Goal: Task Accomplishment & Management: Complete application form

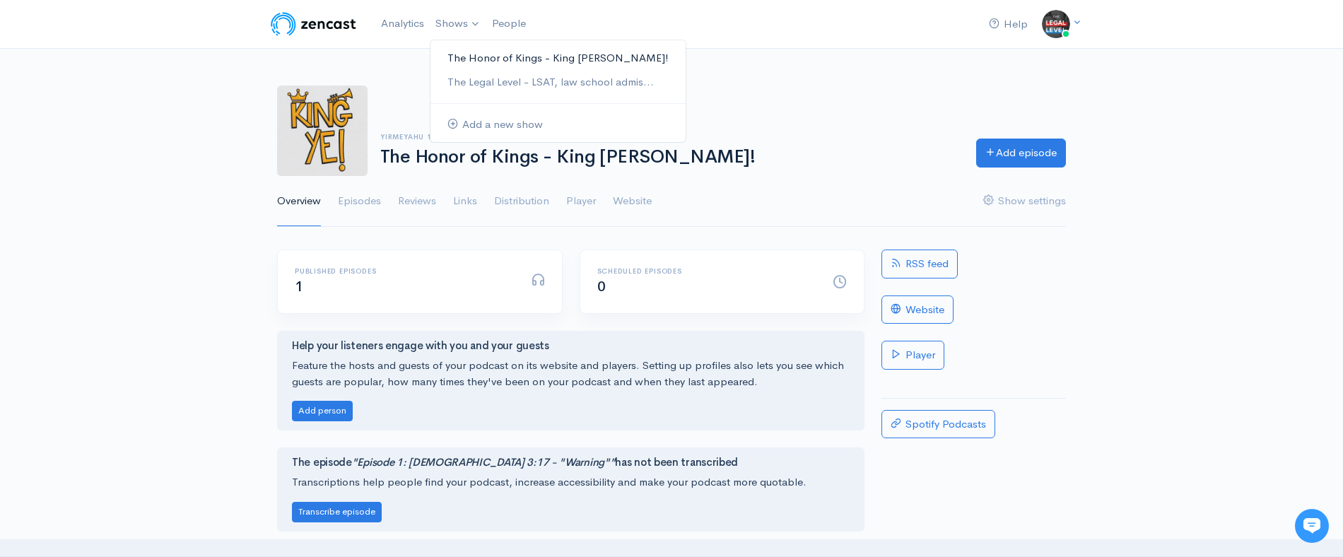
click at [486, 52] on link "The Honor of Kings - King [PERSON_NAME]!" at bounding box center [558, 58] width 255 height 25
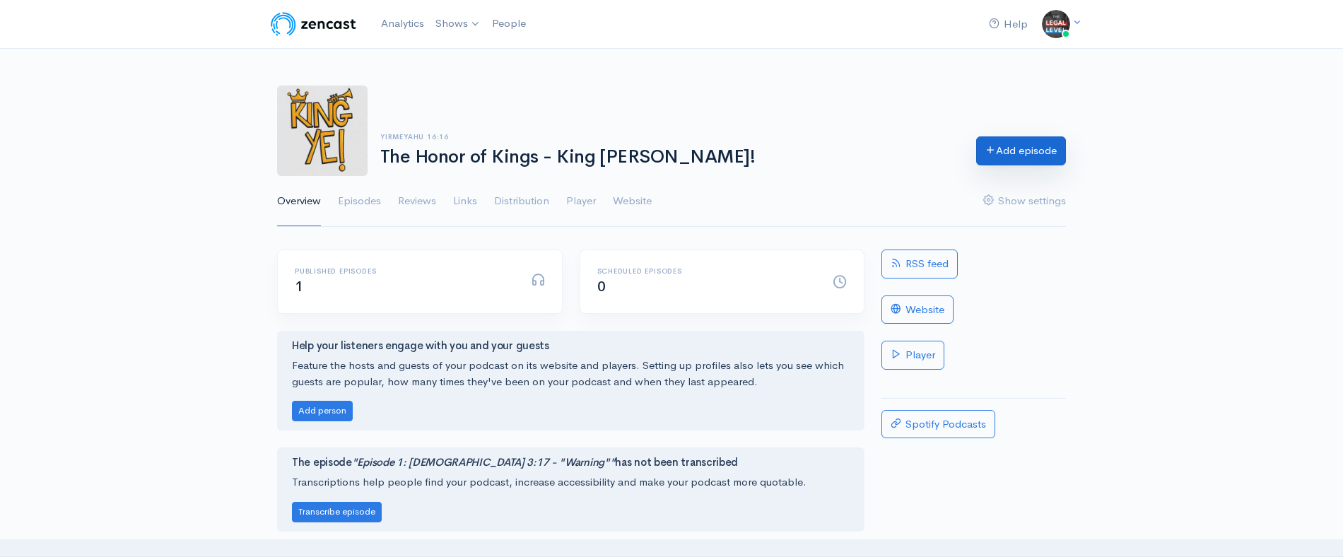
click at [1031, 155] on link "Add episode" at bounding box center [1021, 150] width 90 height 29
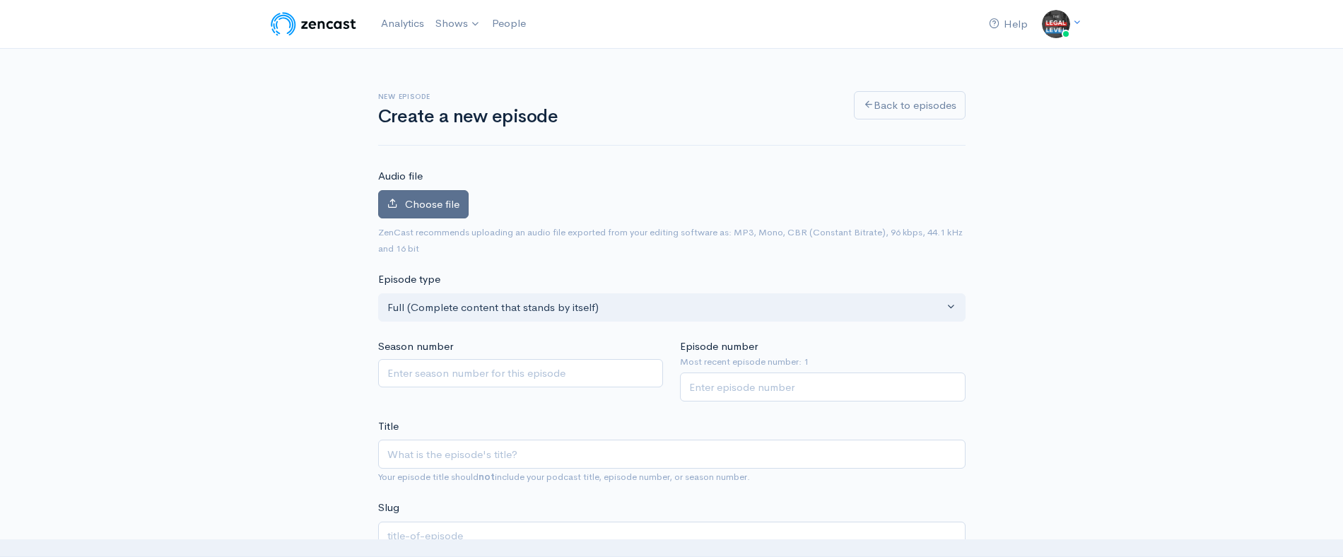
click at [430, 211] on label "Choose file" at bounding box center [423, 204] width 91 height 29
click at [0, 0] on input "Choose file" at bounding box center [0, 0] width 0 height 0
click at [409, 216] on label "Choose file" at bounding box center [423, 204] width 91 height 29
click at [0, 0] on input "Choose file" at bounding box center [0, 0] width 0 height 0
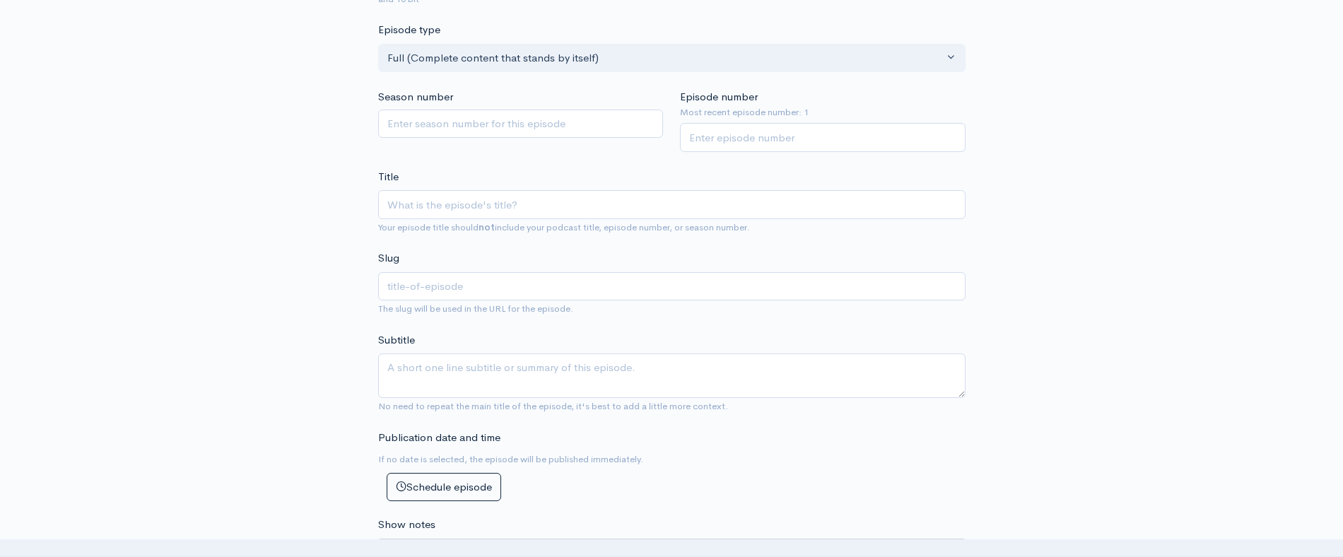
scroll to position [285, 0]
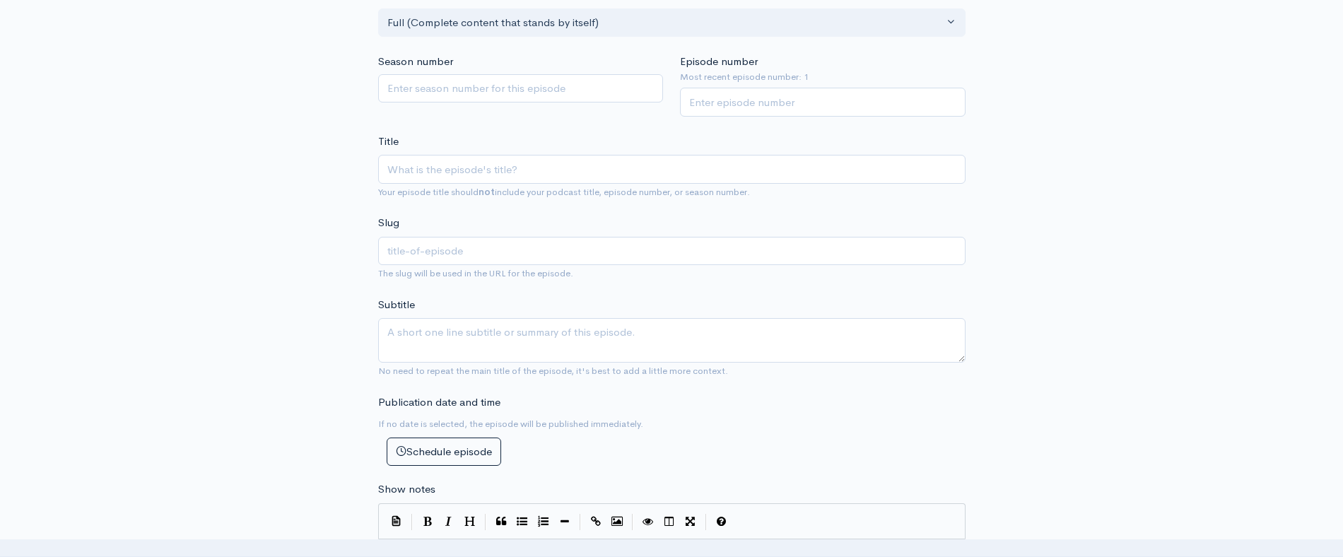
click at [716, 150] on div "Title Your episode title should not include your podcast title, episode number,…" at bounding box center [672, 167] width 588 height 66
click at [711, 166] on input "Title" at bounding box center [672, 169] width 588 height 29
paste input "Episode 2 | Exodus 20:8 - "Days of Our Livez""
type input "Episode 2 | Exodus 20:8 - "Days of Our Livez""
type input "episode-2-exodus-208-days-of-our-livez"
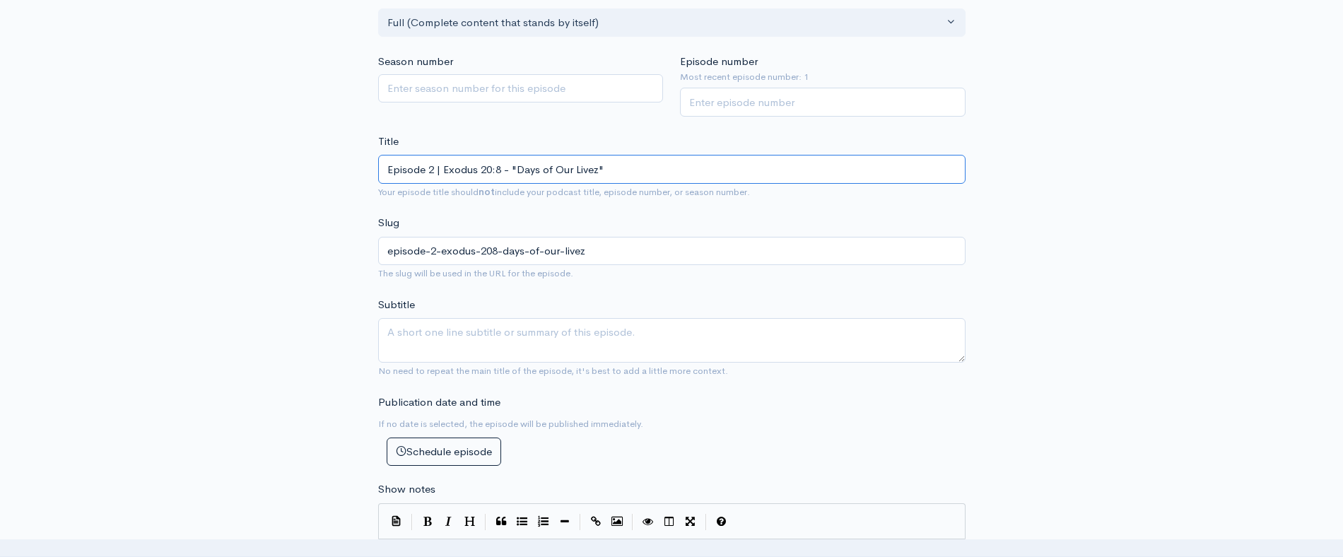
type input "Episode 2 | Exodus 20:8 - "Days of Our Livez""
click at [416, 332] on textarea "Subtitle" at bounding box center [672, 340] width 588 height 45
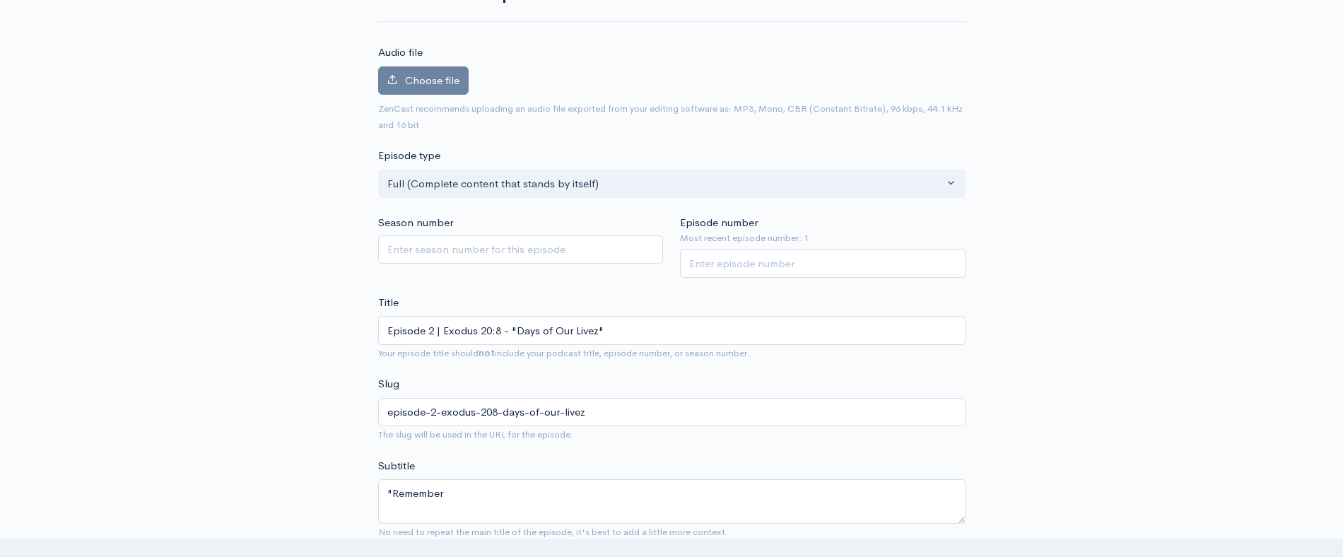
scroll to position [153, 0]
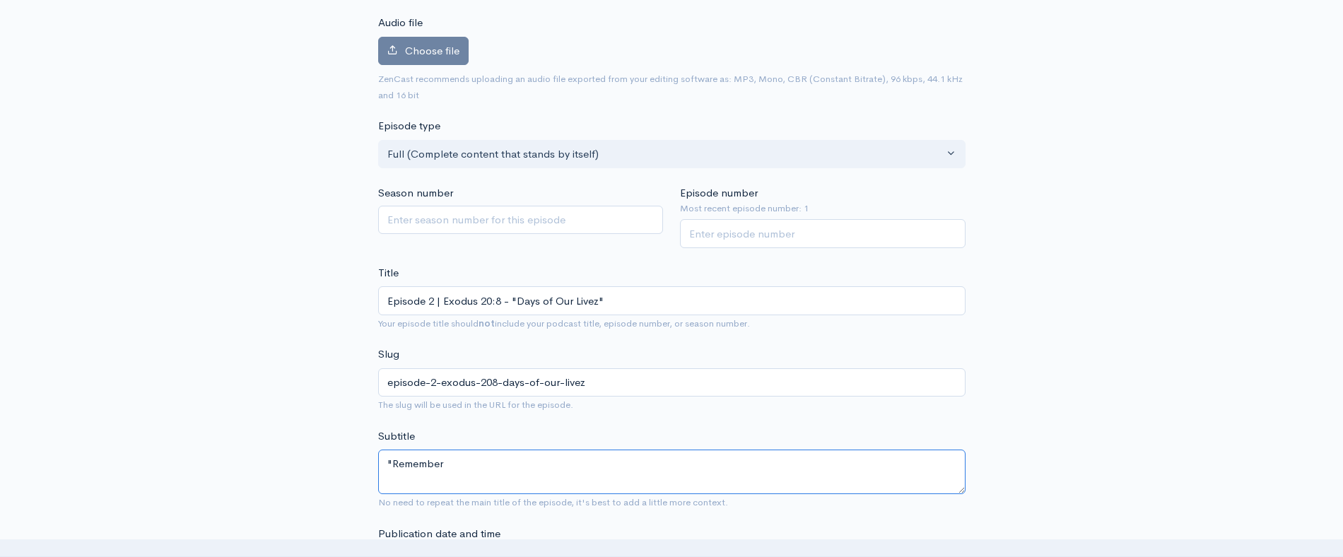
click at [455, 469] on textarea ""Remember" at bounding box center [672, 472] width 588 height 45
paste textarea "Remember the sabbath day, to keep it holy."
drag, startPoint x: 449, startPoint y: 462, endPoint x: 494, endPoint y: 463, distance: 45.3
click at [494, 463] on textarea ""Remember Remember the sabbath day, to keep it holy." at bounding box center [672, 472] width 588 height 45
drag, startPoint x: 498, startPoint y: 463, endPoint x: 448, endPoint y: 462, distance: 50.2
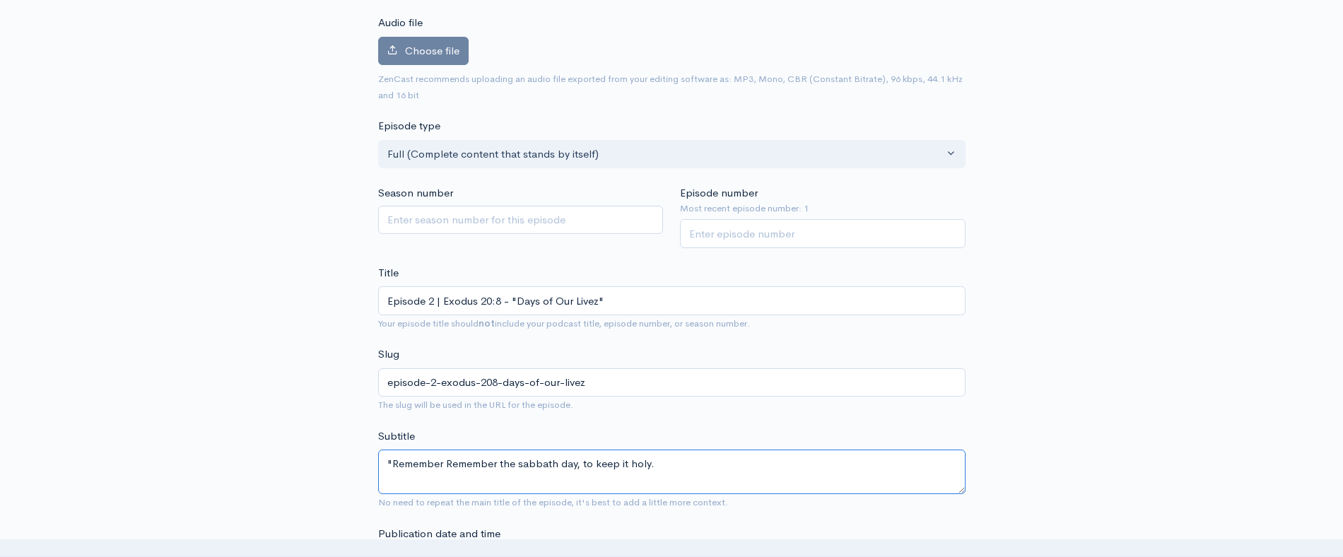
click at [448, 462] on textarea ""Remember Remember the sabbath day, to keep it holy." at bounding box center [672, 472] width 588 height 45
click at [467, 462] on textarea ""Remember the sabbath day, to keep it holy." at bounding box center [672, 472] width 588 height 45
click at [391, 462] on textarea ""Remember the Sabbath day, to keep it holy." - Exodus 20:8" at bounding box center [672, 472] width 588 height 45
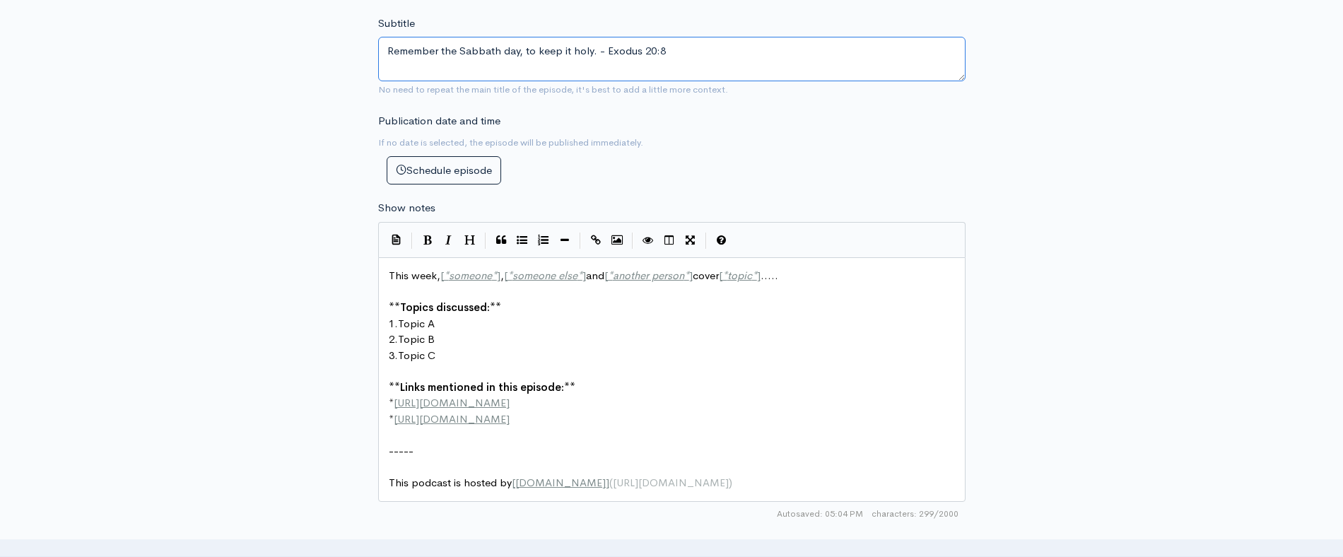
scroll to position [568, 0]
type textarea "Remember the Sabbath day, to keep it holy. - Exodus 20:8"
click at [740, 332] on pre "2. Topic B" at bounding box center [672, 337] width 572 height 16
type textarea "This week, [*someone*], [*someone else*] and [*another person*] cover [*topic*]…"
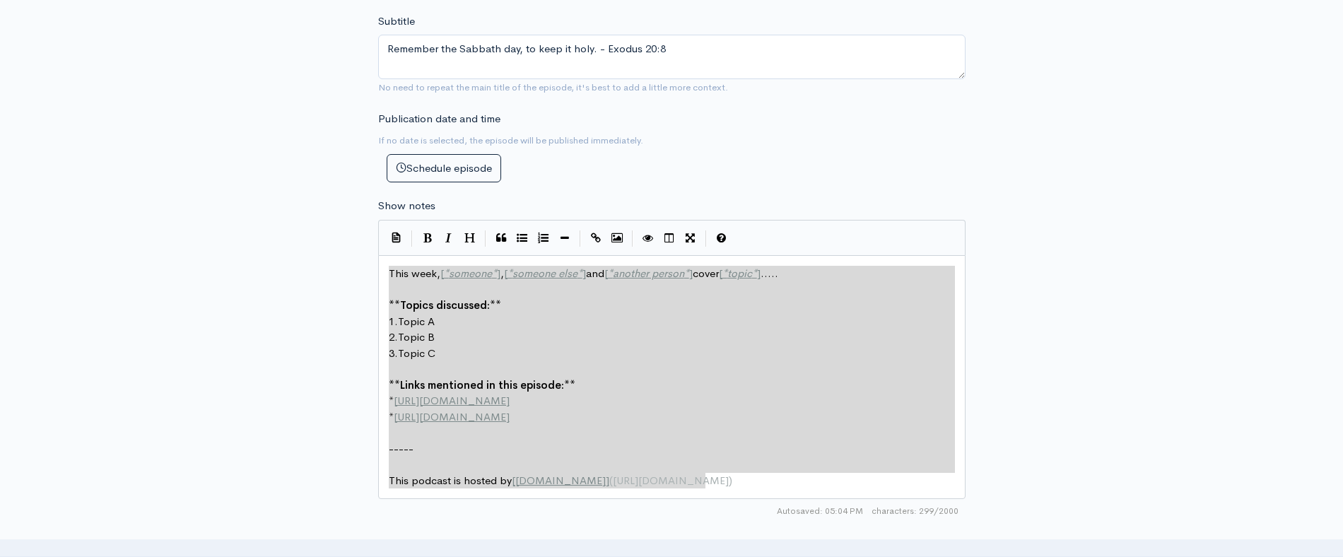
paste textarea
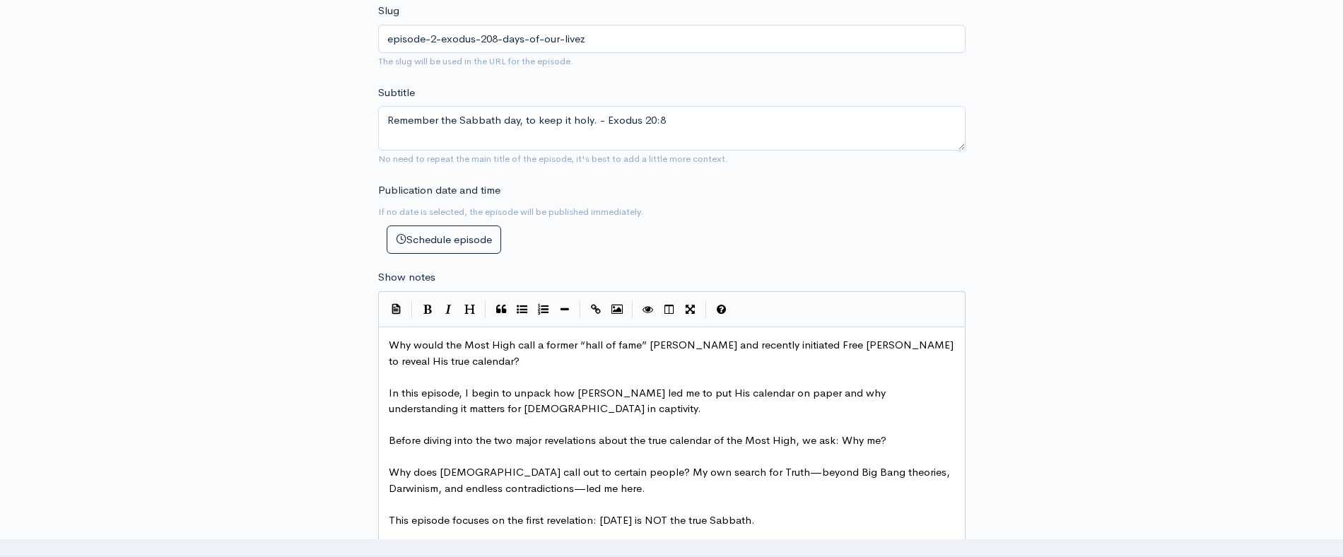
scroll to position [533, 0]
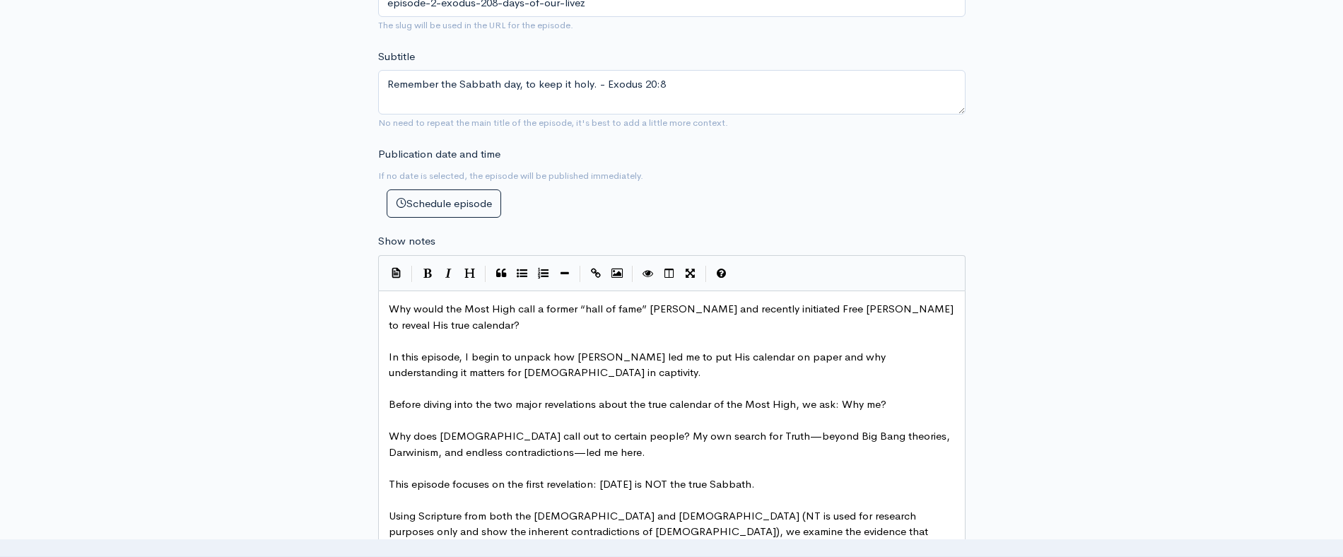
click at [387, 305] on pre "Why would the Most High call a former “hall of fame” [PERSON_NAME] and recently…" at bounding box center [672, 317] width 572 height 32
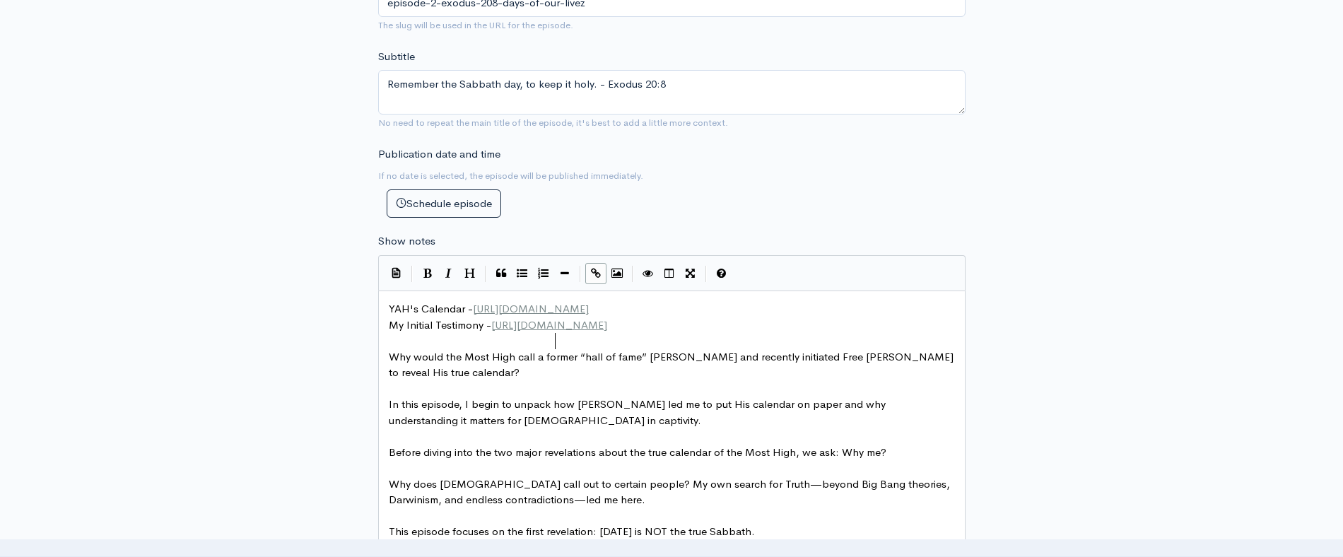
click at [392, 305] on span "YAH's Calendar - http://bit.ly/YAHsCalendar" at bounding box center [489, 308] width 200 height 13
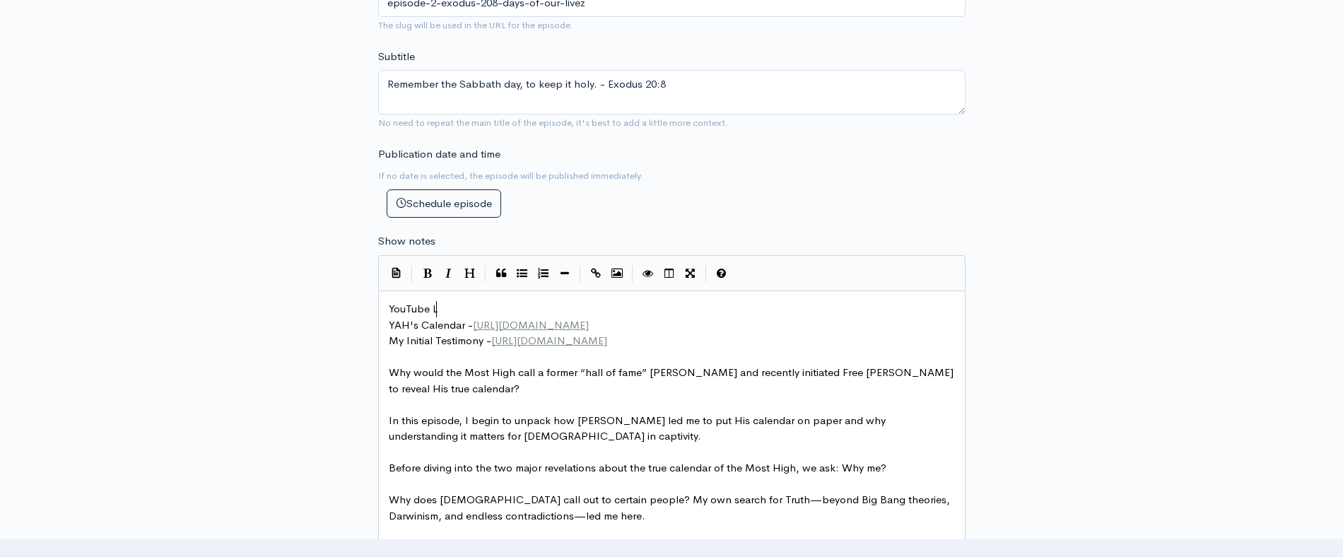
type textarea "YouTube LI"
type textarea "ine"
type textarea "ke"
type textarea ":"
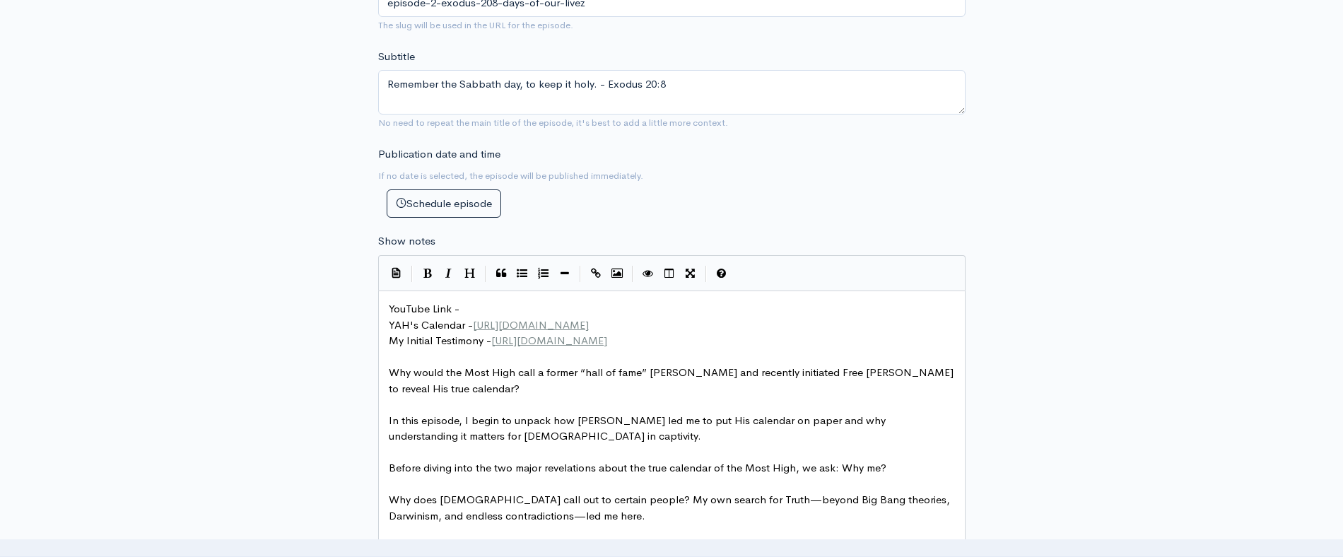
type textarea "-"
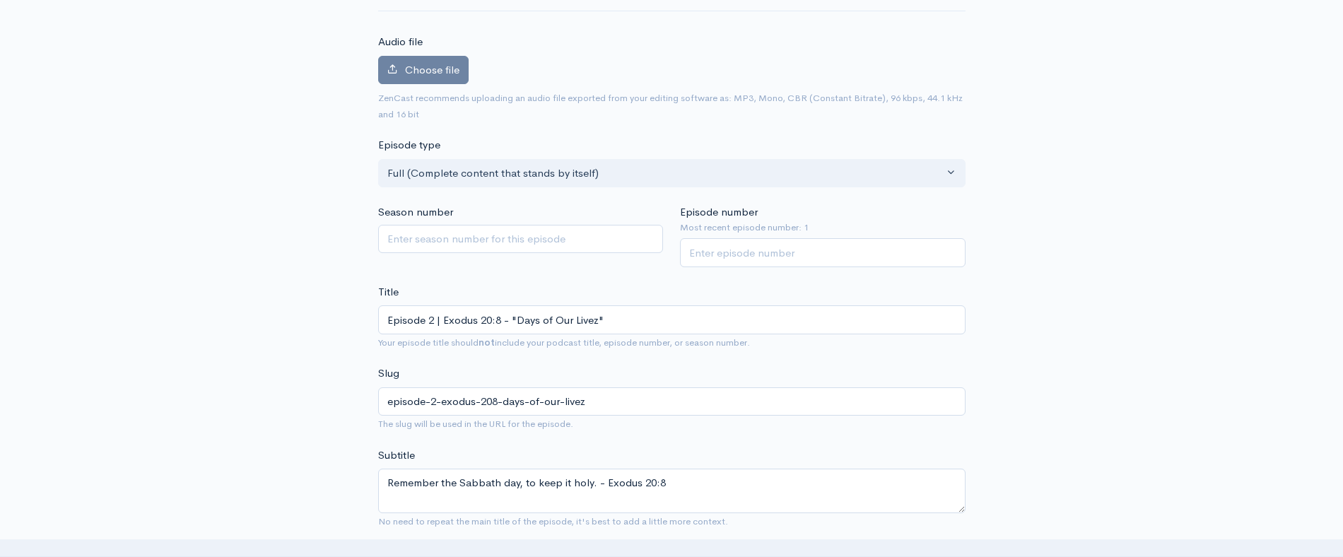
scroll to position [0, 0]
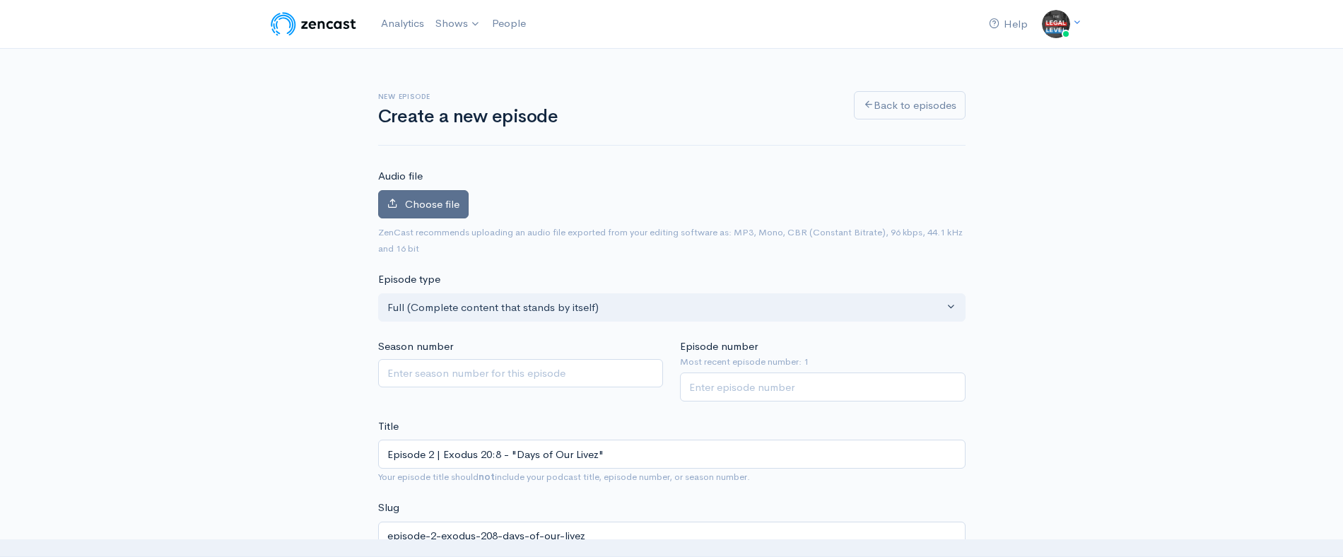
click at [416, 209] on span "Choose file" at bounding box center [432, 203] width 54 height 13
click at [0, 0] on input "Choose file" at bounding box center [0, 0] width 0 height 0
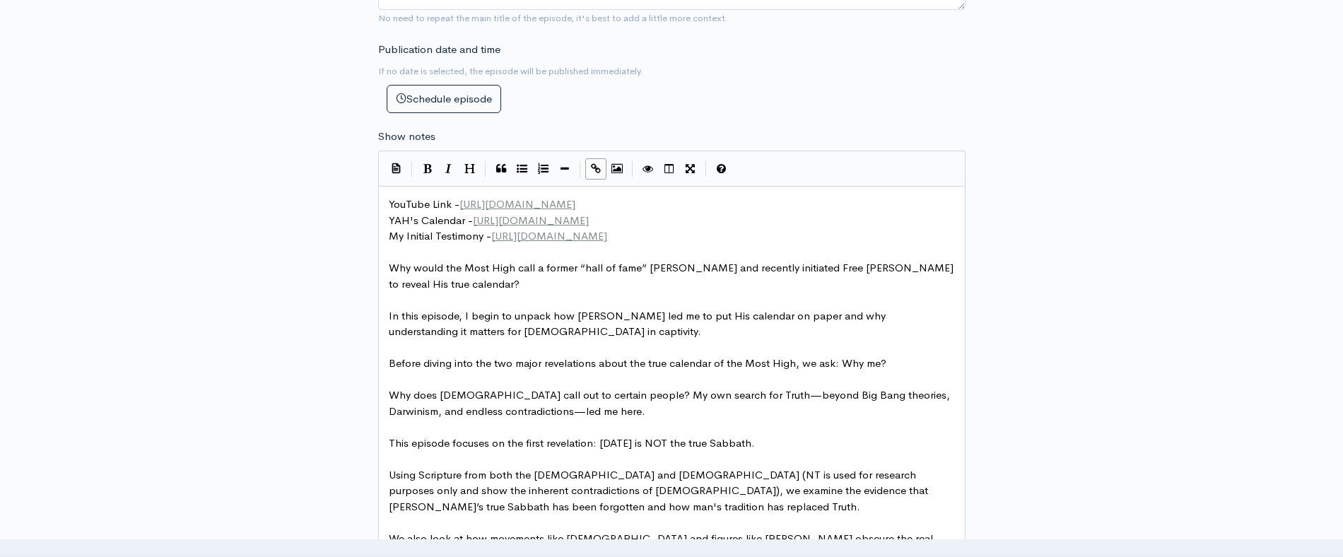
scroll to position [641, 0]
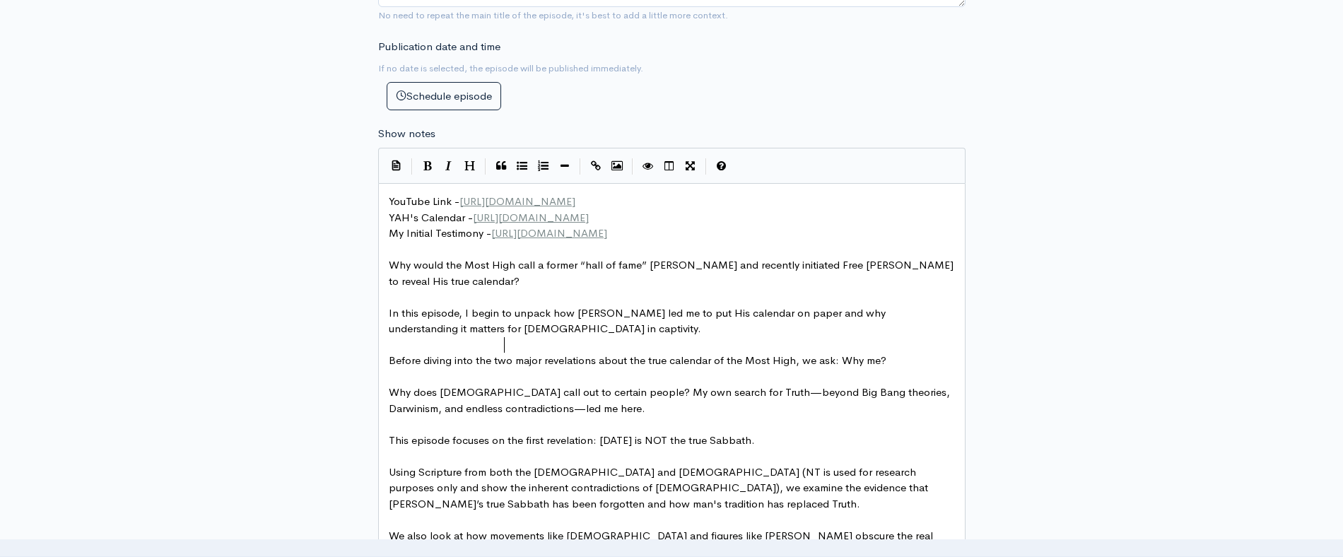
click at [574, 337] on pre "In this episode, I begin to unpack how [PERSON_NAME] led me to put His calendar…" at bounding box center [672, 321] width 572 height 32
type textarea "YouTube Link - https://youtu.be/G0dY5H76uLY YAH's Calendar - http://bit.ly/YAHs…"
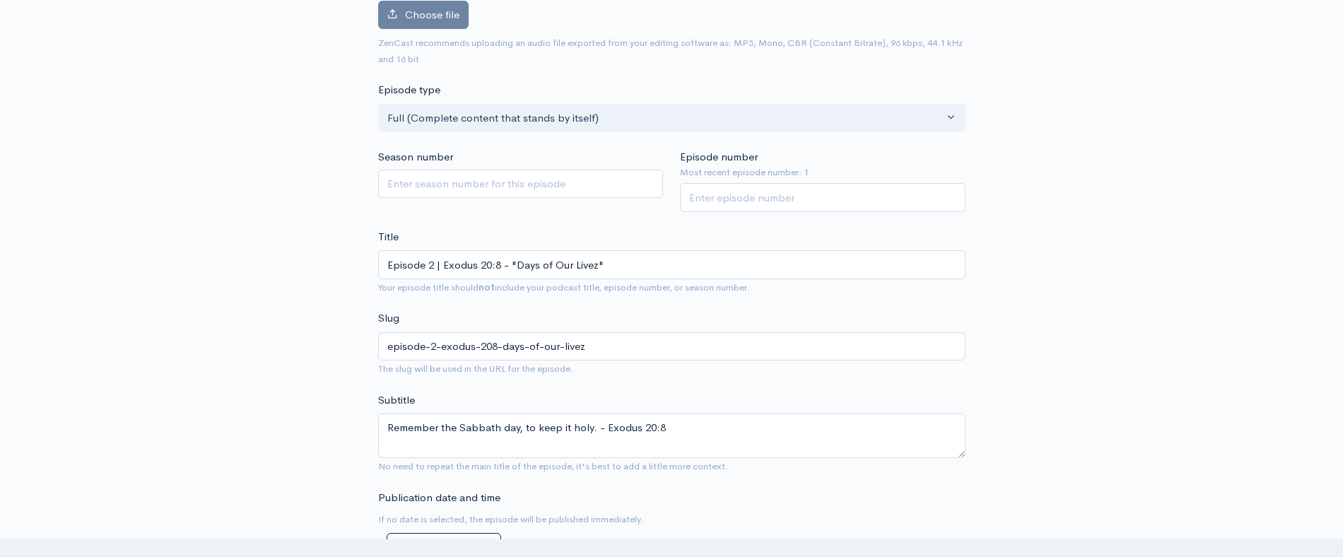
scroll to position [0, 0]
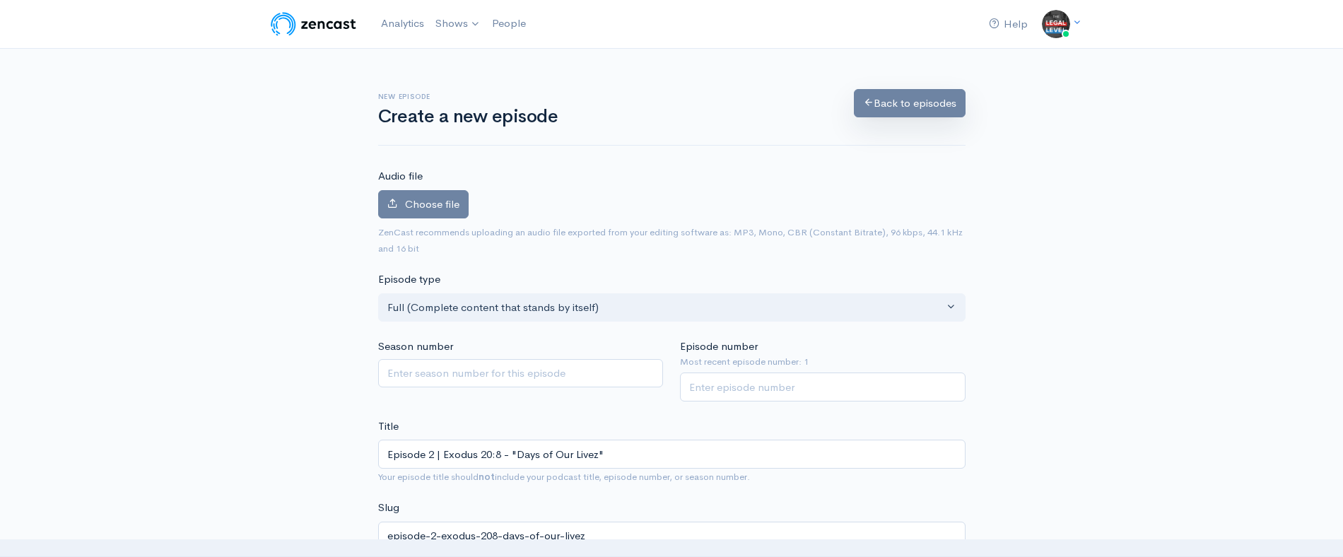
click at [903, 99] on link "Back to episodes" at bounding box center [910, 103] width 112 height 29
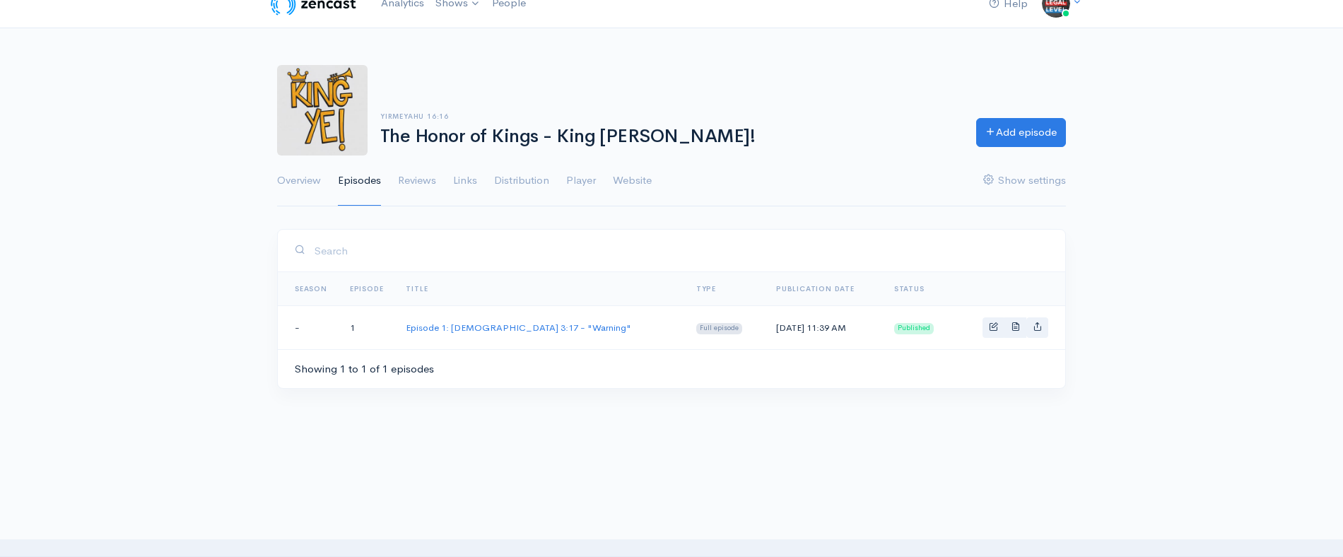
scroll to position [23, 0]
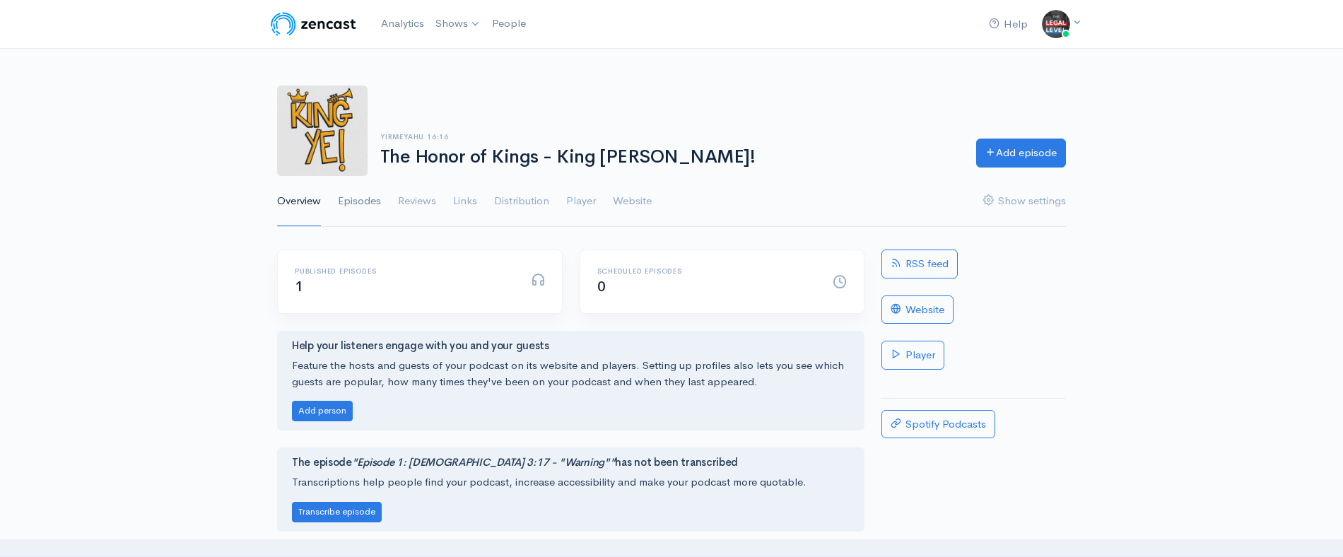
click at [372, 202] on link "Episodes" at bounding box center [359, 201] width 43 height 51
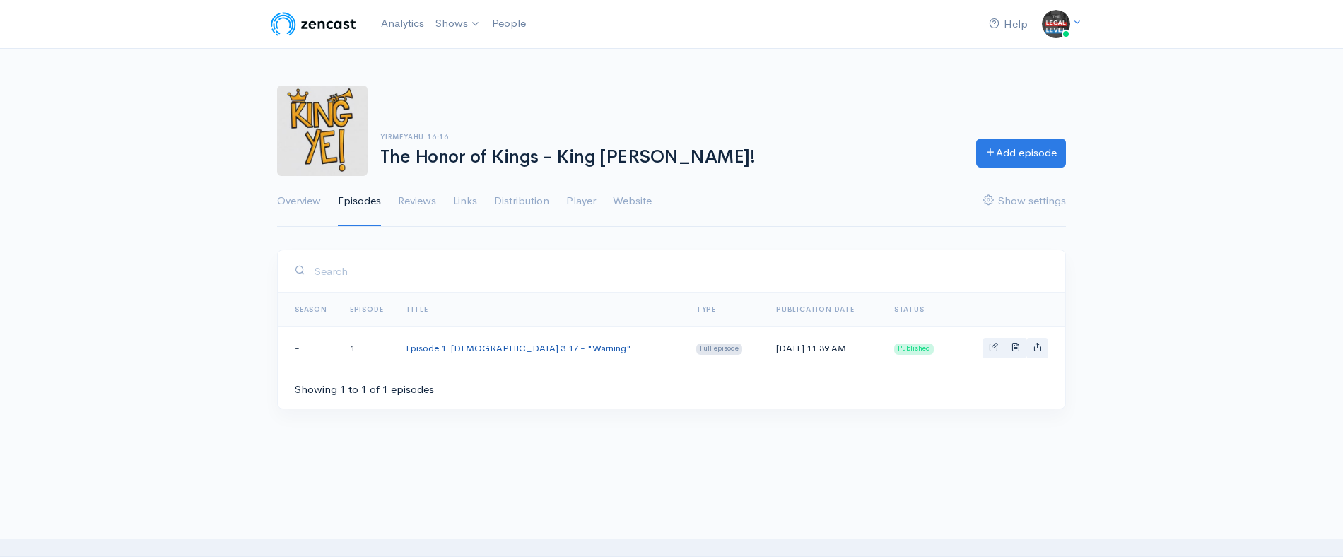
click at [436, 344] on link "Episode 1: [DEMOGRAPHIC_DATA] 3:17 - "Warning"" at bounding box center [519, 348] width 226 height 12
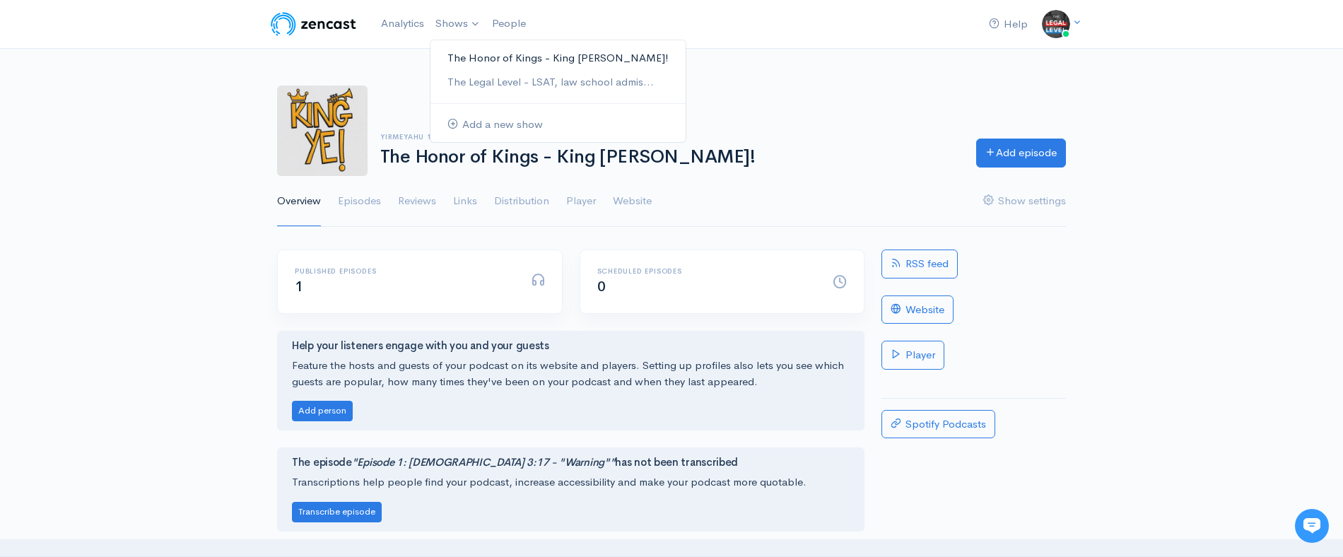
click at [499, 57] on link "The Honor of Kings - King [PERSON_NAME]!" at bounding box center [558, 58] width 255 height 25
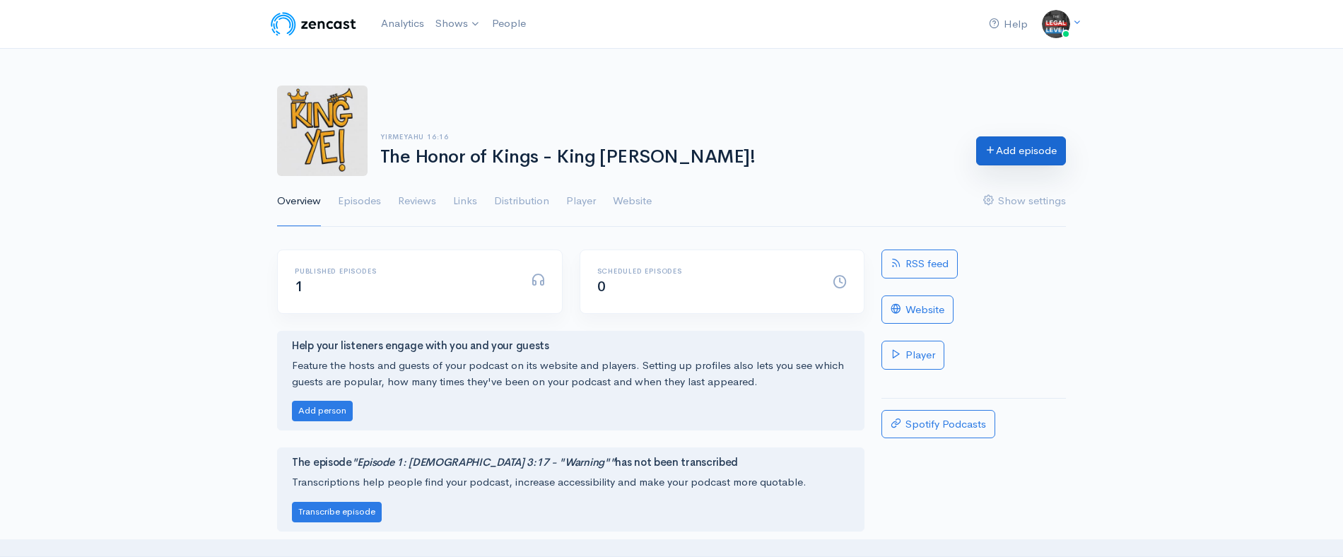
click at [1010, 146] on link "Add episode" at bounding box center [1021, 150] width 90 height 29
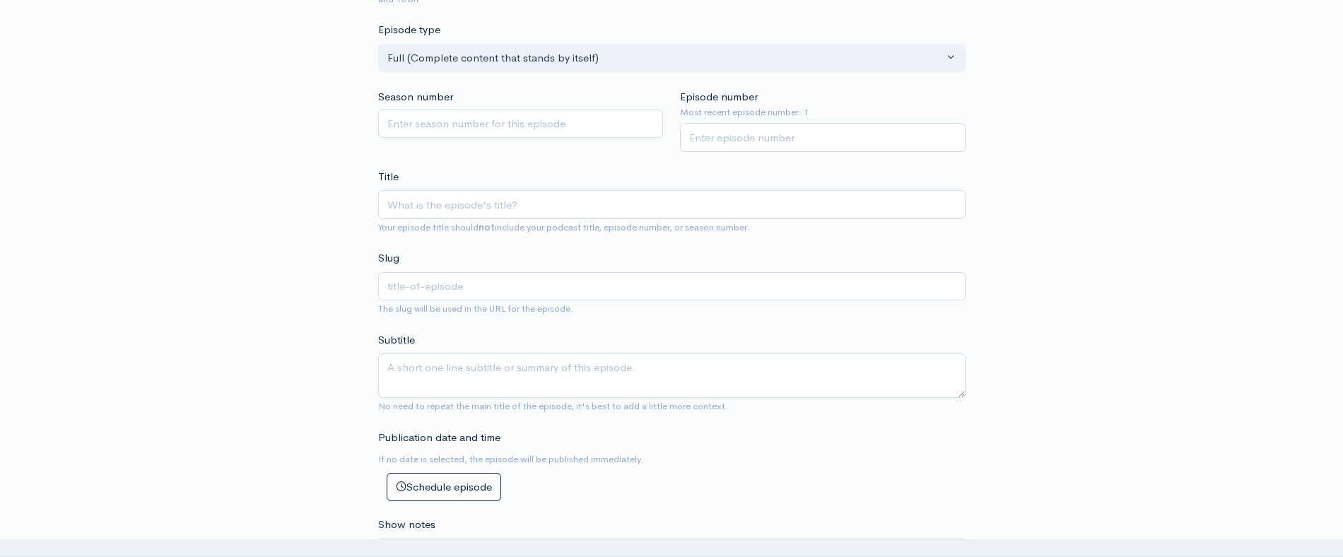
scroll to position [250, 0]
click at [565, 373] on textarea "Subtitle" at bounding box center [672, 375] width 588 height 45
paste textarea "Remember the sabbath day, to keep it holy."
click at [462, 363] on textarea "Remember the sabbath day, to keep it holy." at bounding box center [672, 375] width 588 height 45
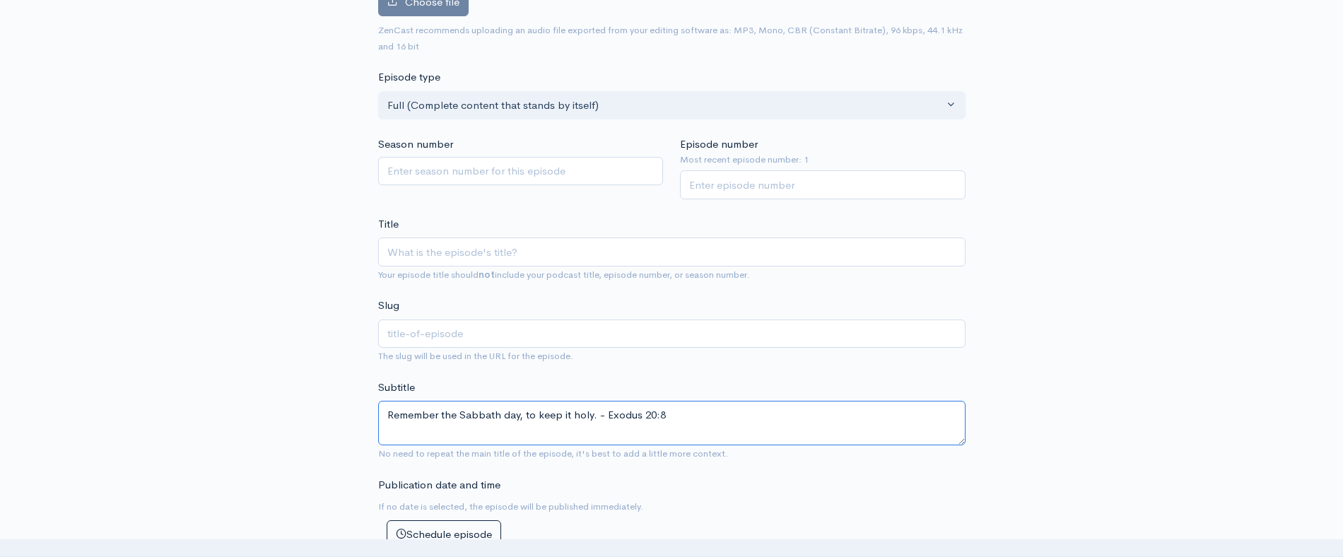
scroll to position [201, 0]
type textarea "Remember the Sabbath day, to keep it holy. - Exodus 20:8"
click at [520, 253] on input "Title" at bounding box center [672, 253] width 588 height 29
paste input "Episode 2 | Exodus 20:8 - "Days of Our Livez""
type input "Episode 2 | Exodus 20:8 - "Days of Our Livez""
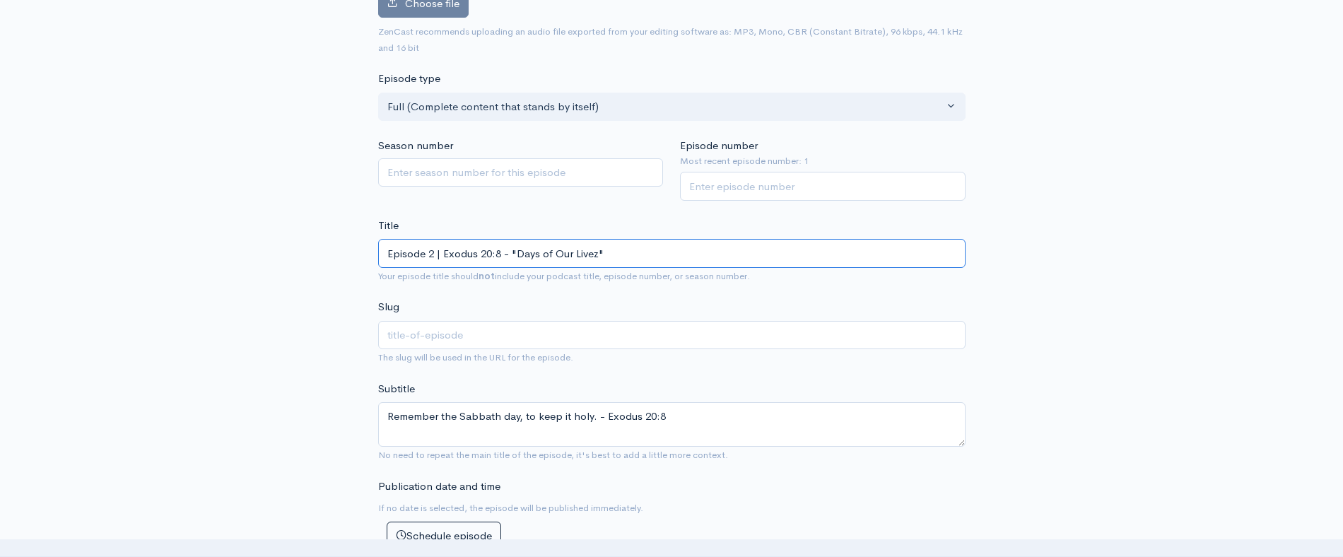
type input "episode-2-exodus-208-days-of-our-livez"
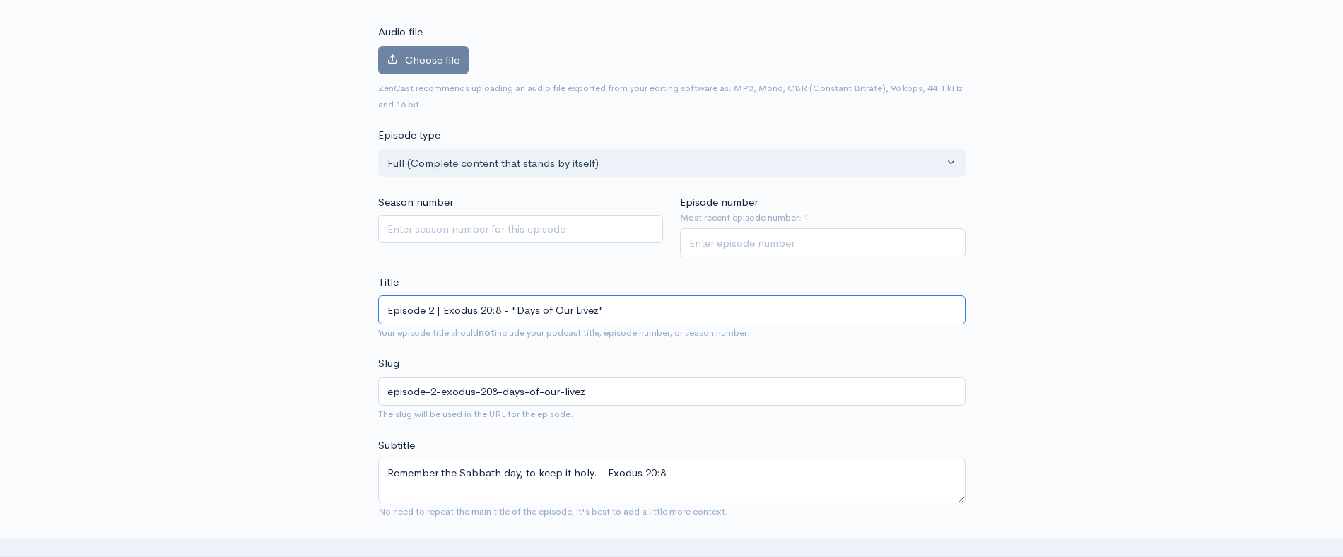
scroll to position [0, 0]
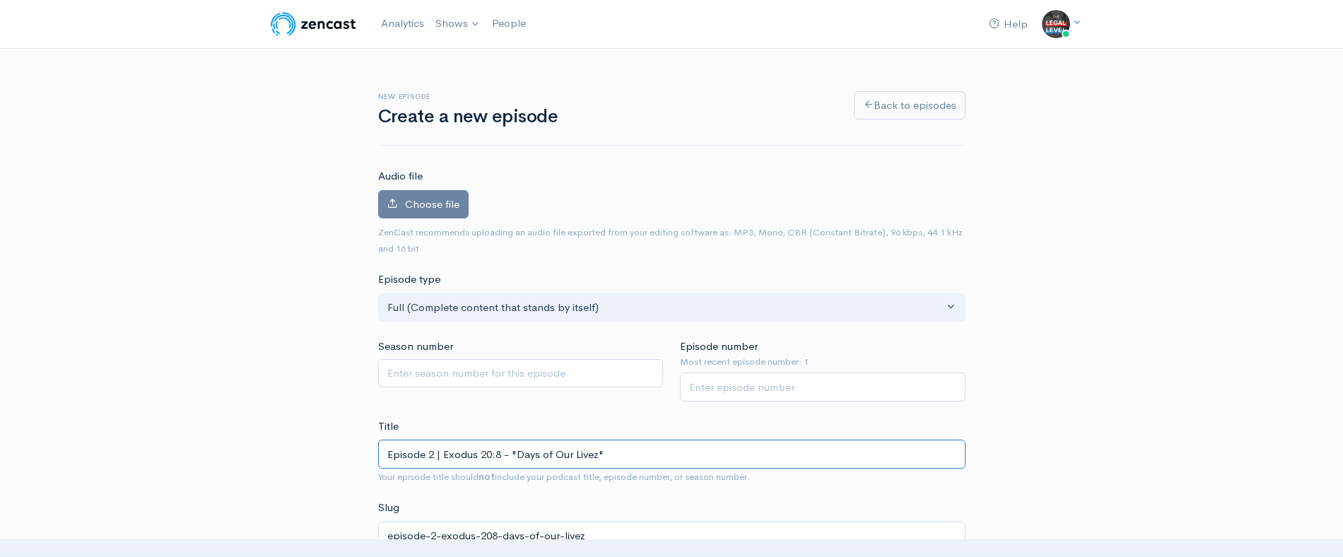
type input "Episode 2 | Exodus 20:8 - "Days of Our Livez""
click at [722, 396] on input "Episode number" at bounding box center [823, 387] width 286 height 29
type input "2"
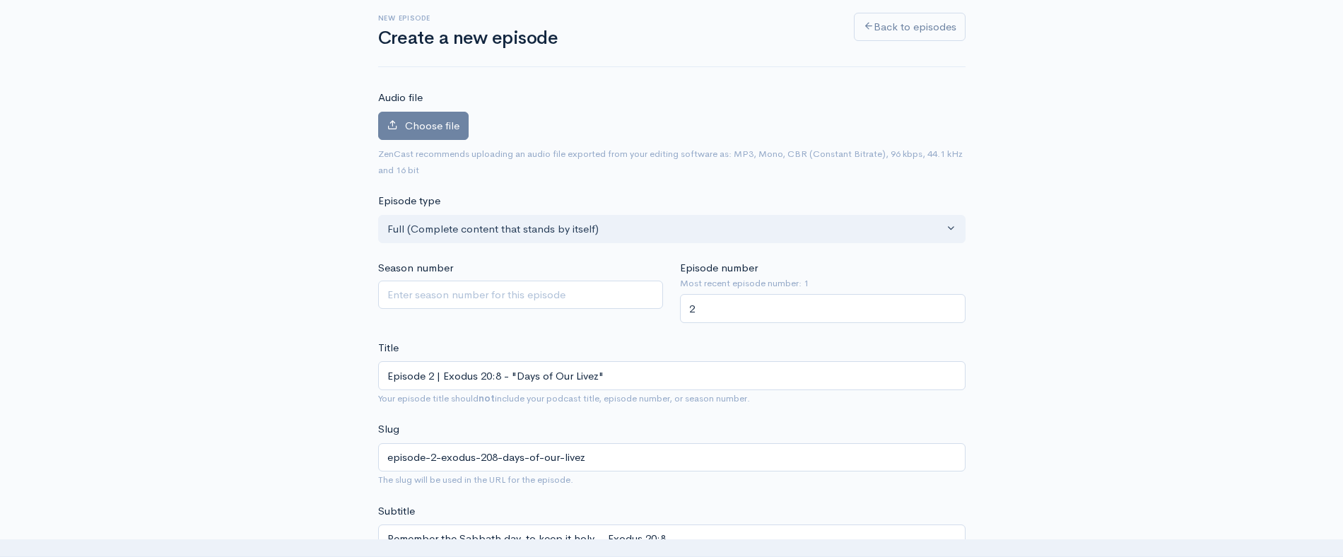
scroll to position [103, 0]
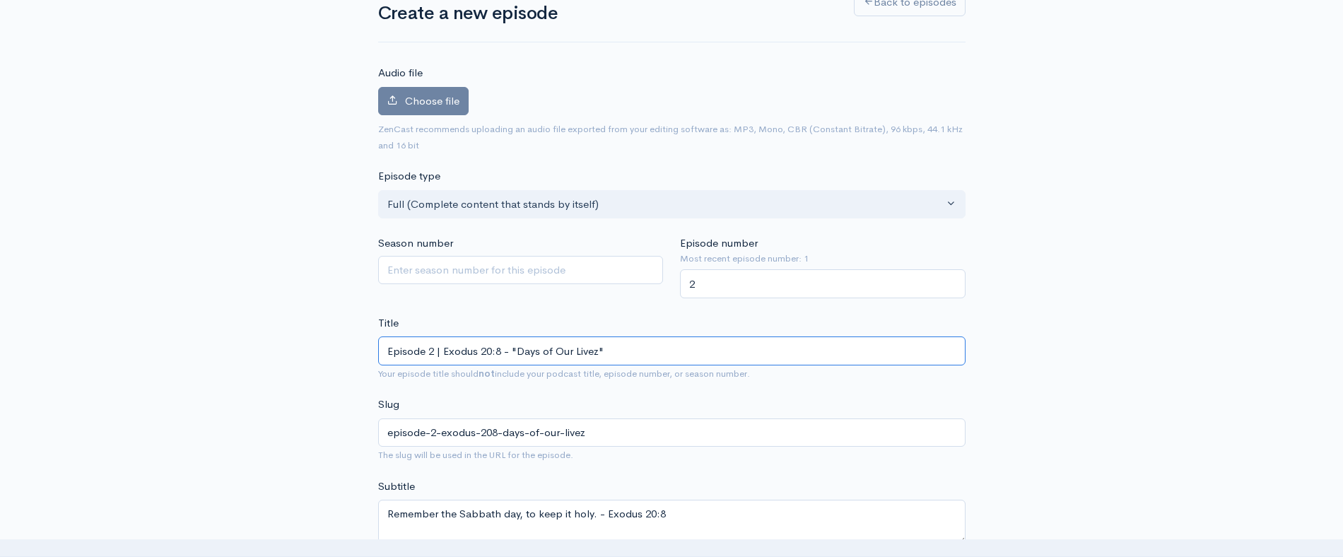
drag, startPoint x: 442, startPoint y: 347, endPoint x: 344, endPoint y: 351, distance: 97.6
type input "Exodus 20:8 - "Days of Our Livez""
type input "exodus-208-days-of-our-livez"
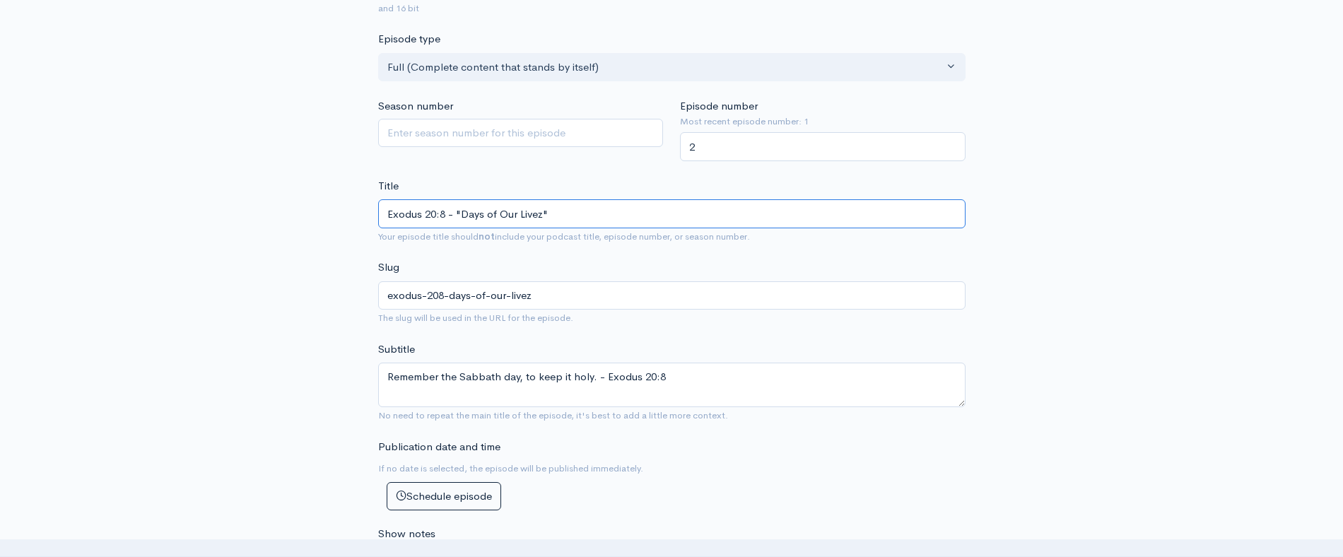
scroll to position [0, 0]
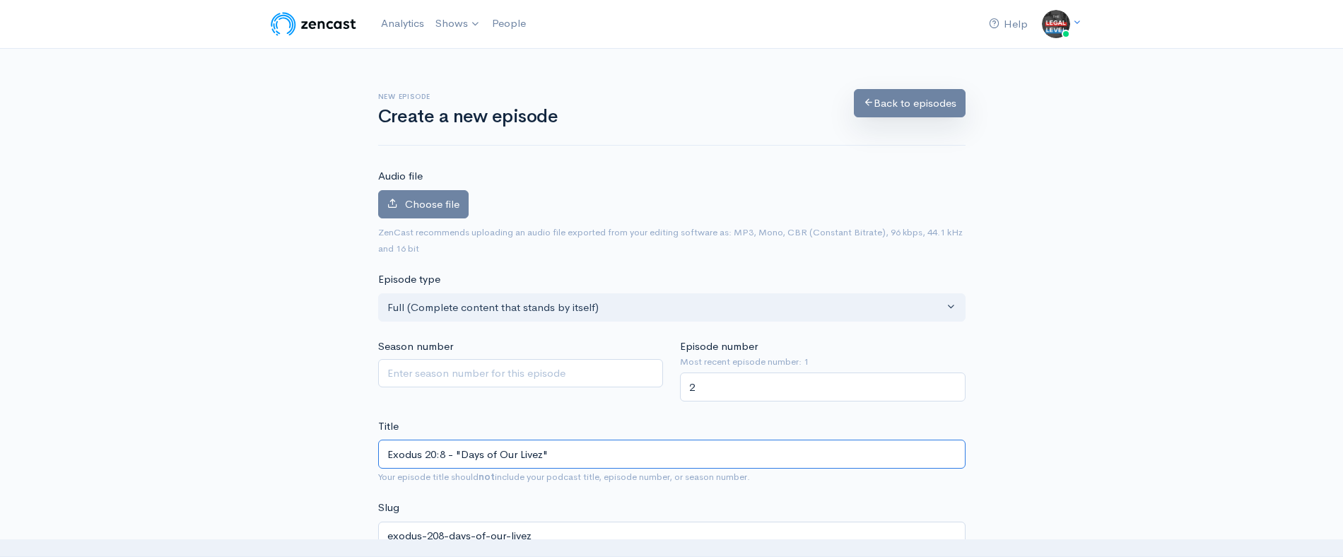
type input "Exodus 20:8 - "Days of Our Livez""
drag, startPoint x: 902, startPoint y: 105, endPoint x: 900, endPoint y: 113, distance: 8.7
click at [421, 202] on span "Choose file" at bounding box center [432, 203] width 54 height 13
click at [0, 0] on input "Choose file" at bounding box center [0, 0] width 0 height 0
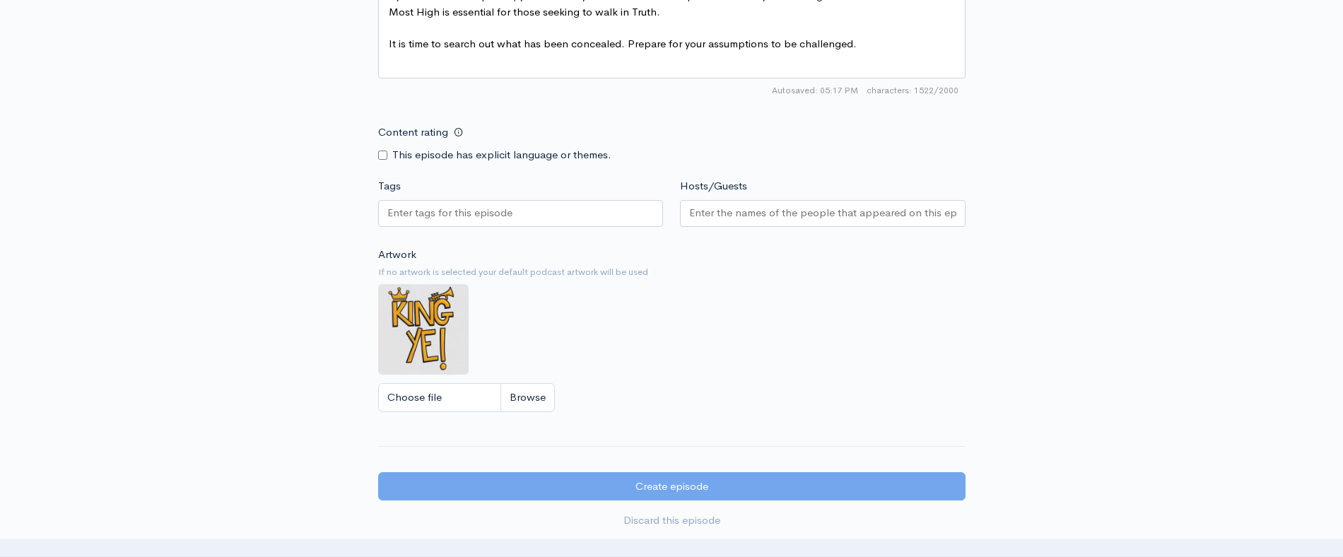
scroll to position [1280, 0]
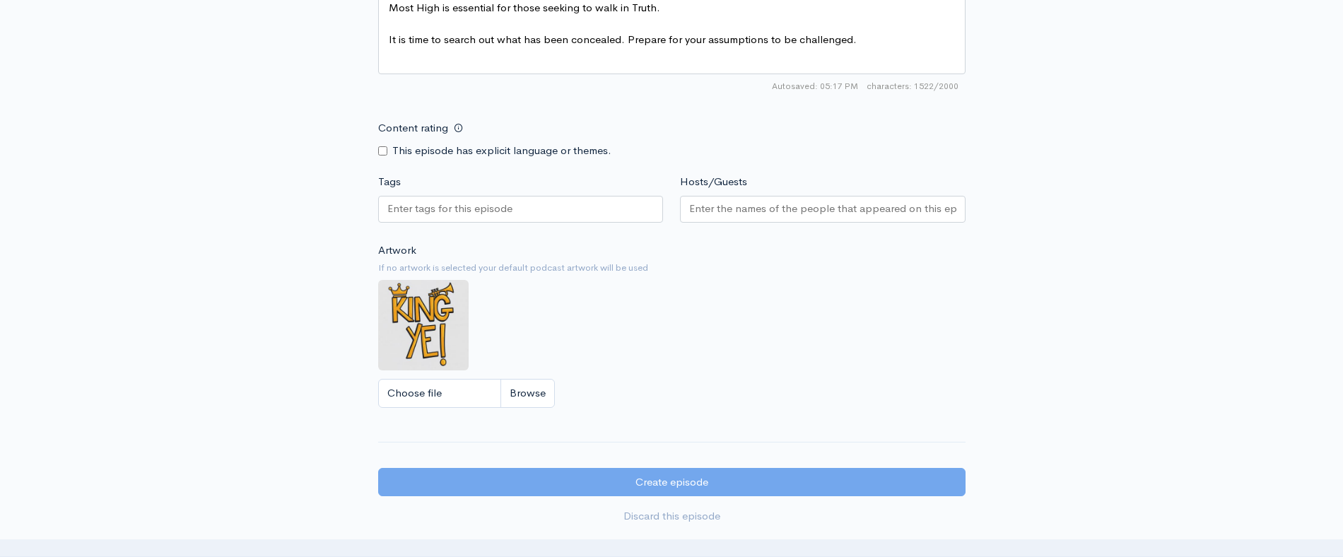
click at [544, 209] on div at bounding box center [521, 209] width 286 height 27
click at [711, 296] on div "Artwork If no artwork is selected your default podcast artwork will be used Cho…" at bounding box center [672, 330] width 588 height 174
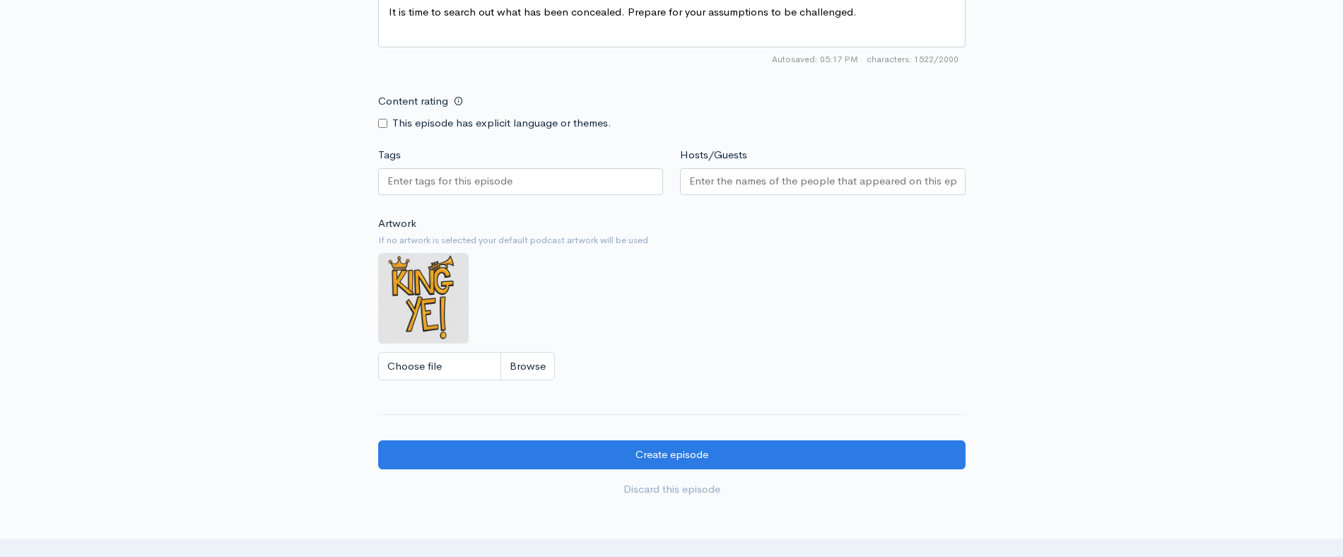
scroll to position [1486, 0]
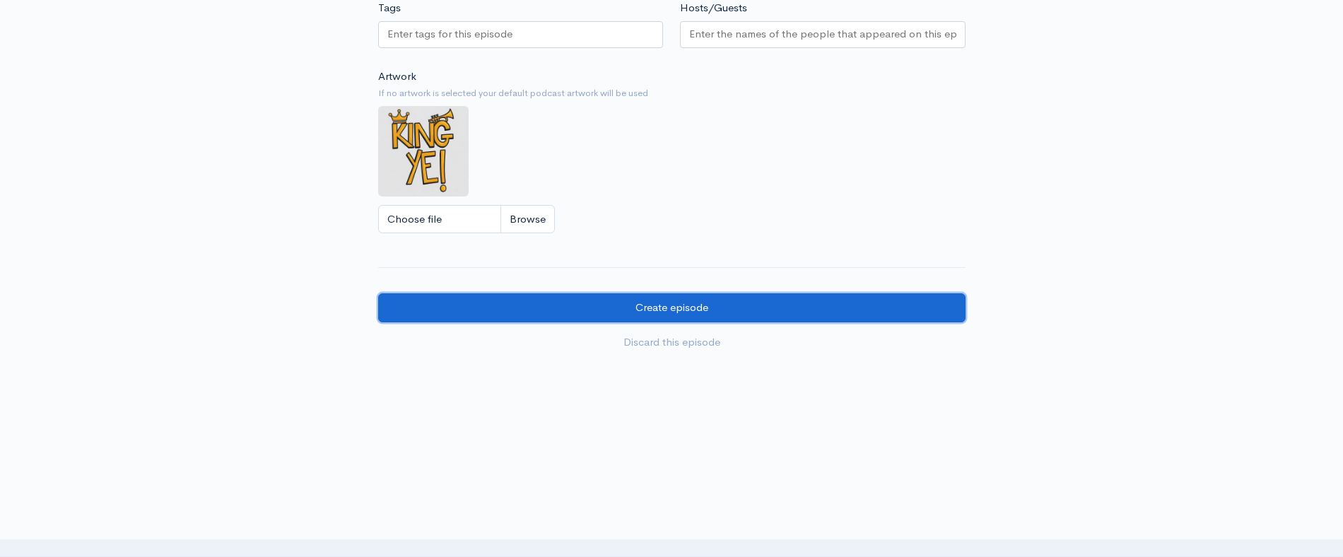
click at [665, 301] on input "Create episode" at bounding box center [672, 307] width 588 height 29
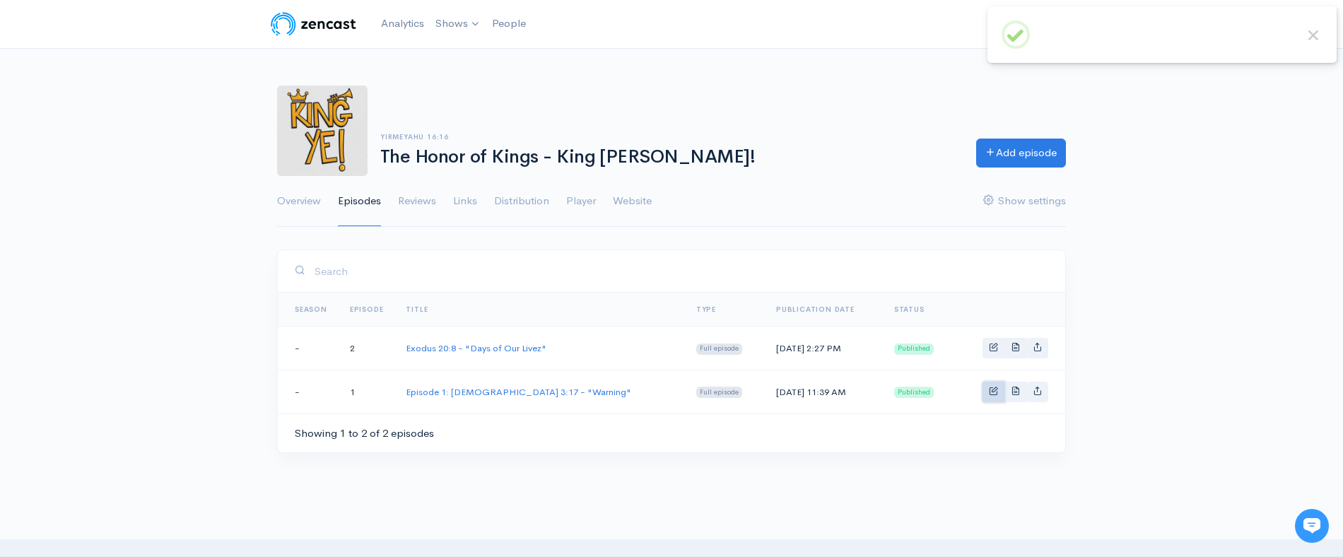
click at [989, 389] on span "Basic example" at bounding box center [993, 390] width 9 height 9
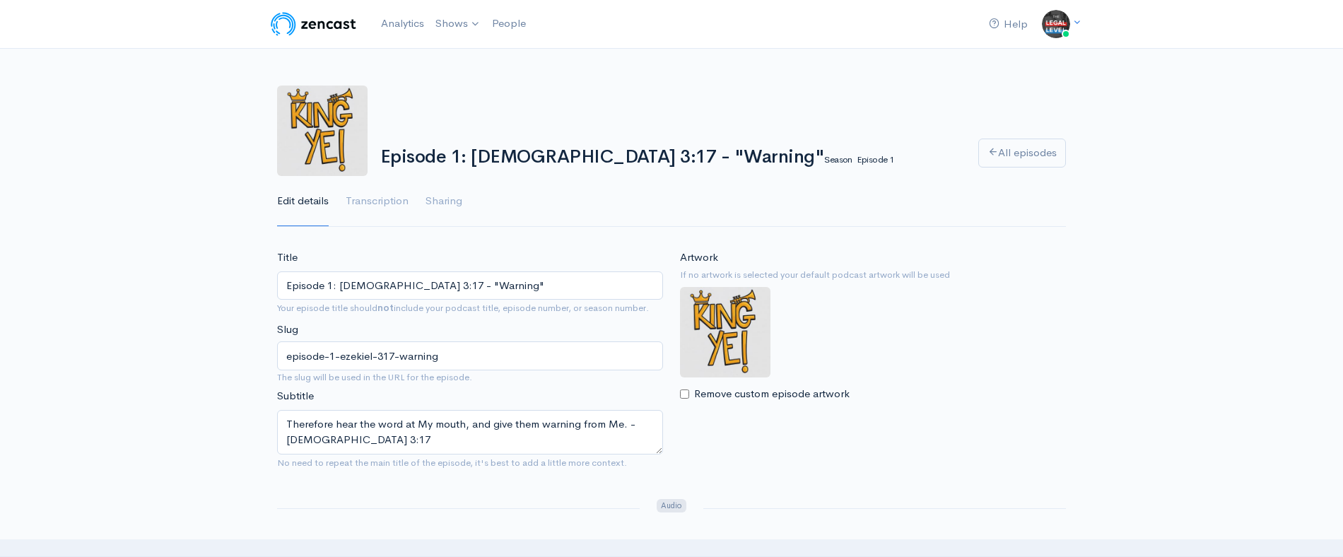
drag, startPoint x: 340, startPoint y: 284, endPoint x: 259, endPoint y: 284, distance: 81.3
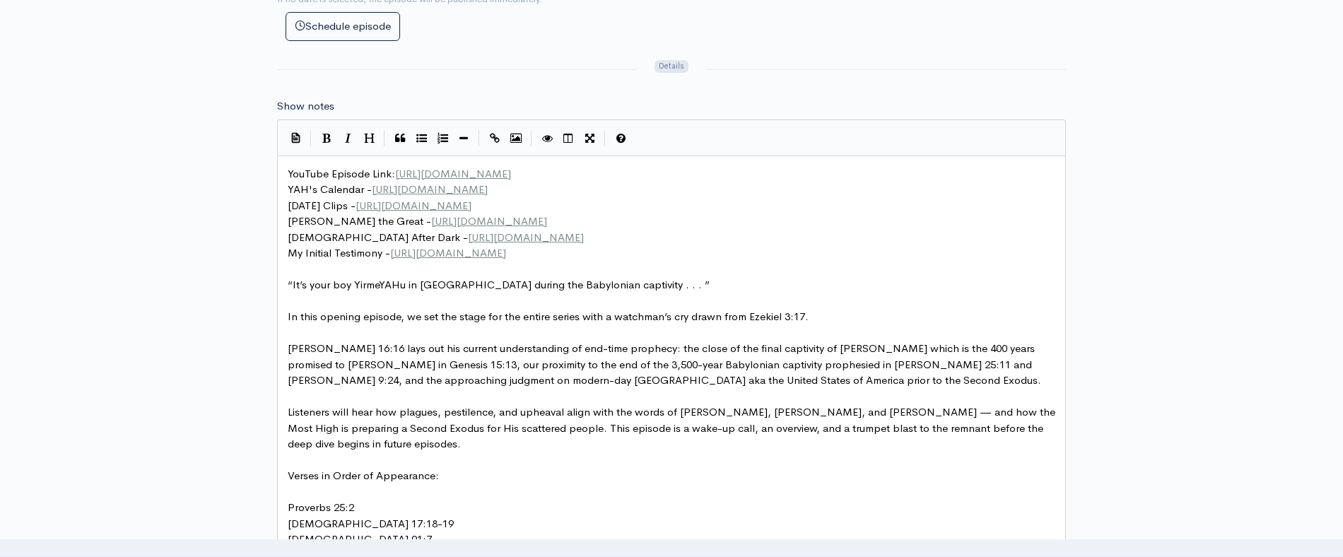
scroll to position [727, 0]
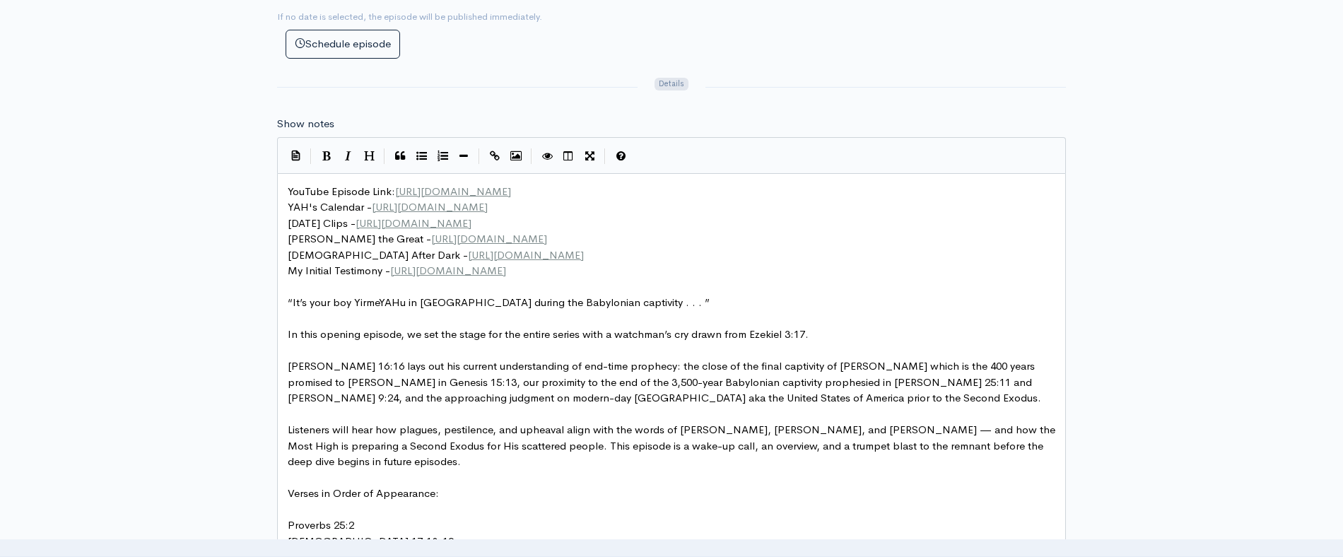
type input "[DEMOGRAPHIC_DATA] 3:17 - "Warning""
click at [331, 273] on span "My Initial Testimony - https://podtail.com/podcast/seventh-day-adventist-church…" at bounding box center [397, 270] width 218 height 13
click at [342, 250] on span "Torah After Dark - https://www.youtube.com/@GadalHaGadol/podcasts" at bounding box center [436, 254] width 296 height 13
type textarea "Torah After Dark - https://www.youtube.com/@GadalHaGadol/podcasts"
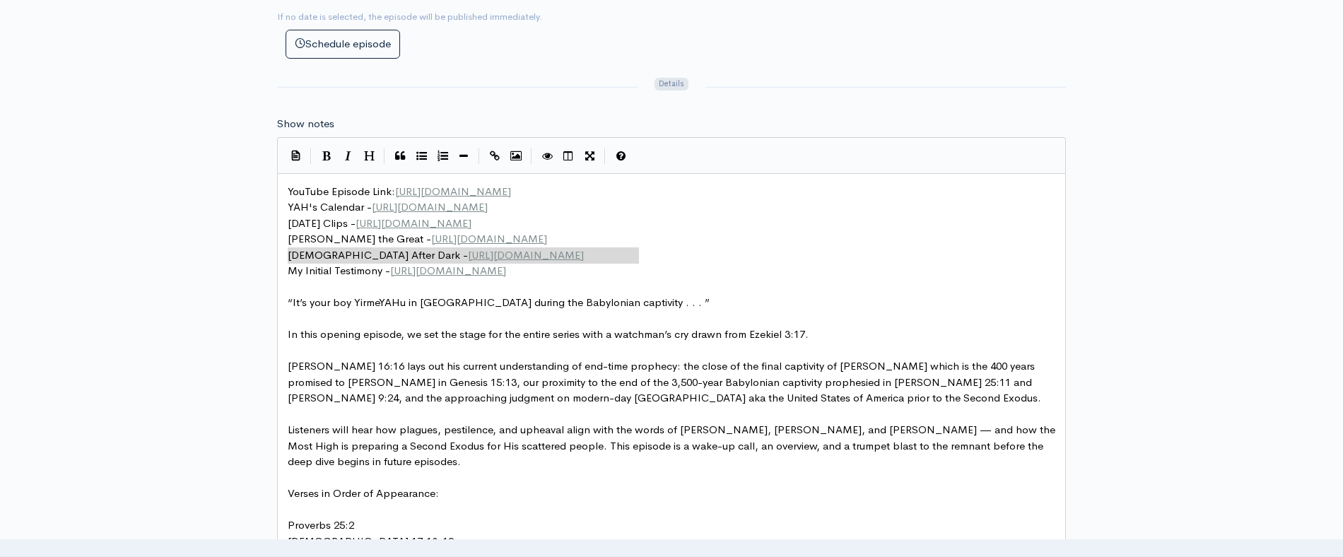
type textarea "Zamran the Great - https://www.youtube.com/@Zamrantheservant Torah After Dark -…"
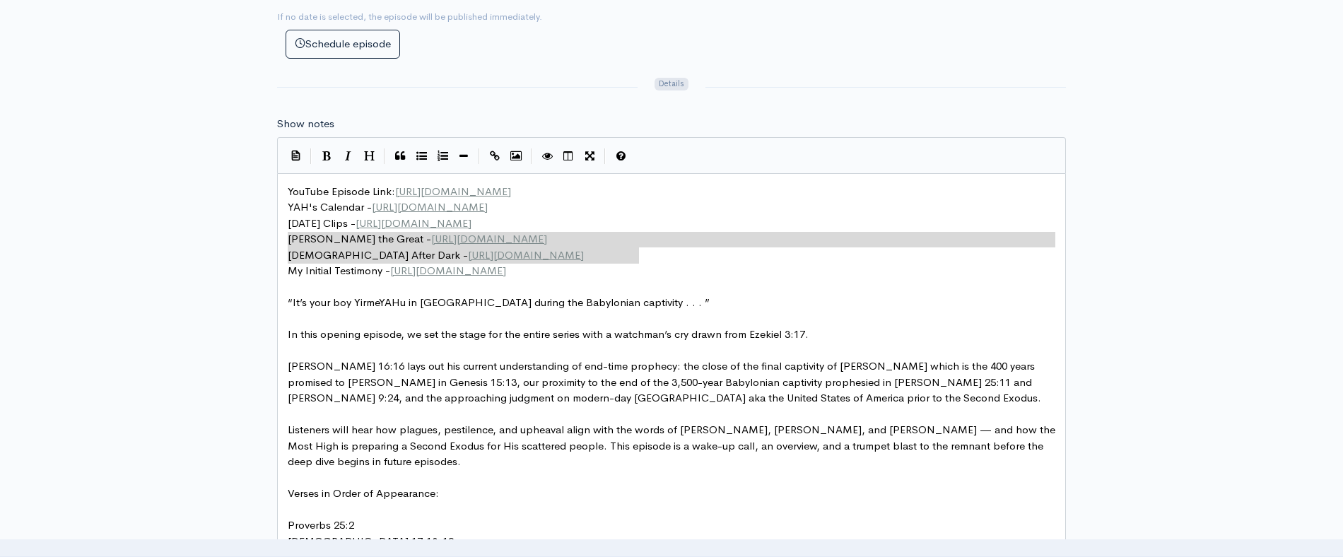
drag, startPoint x: 651, startPoint y: 253, endPoint x: 280, endPoint y: 243, distance: 371.3
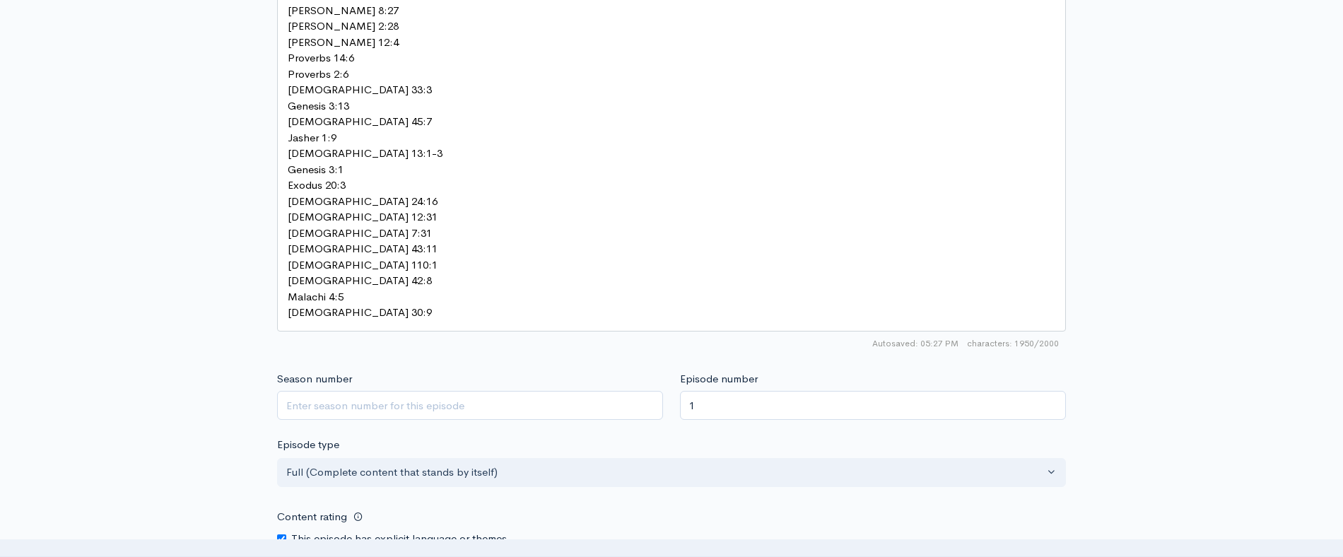
scroll to position [2134, 0]
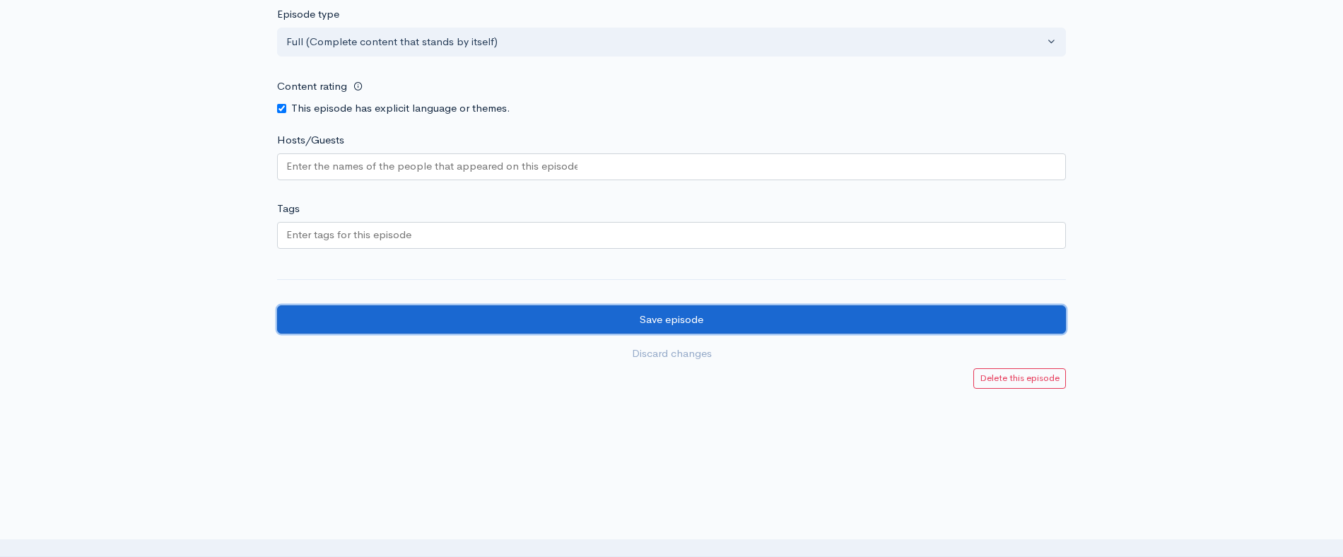
click at [564, 305] on input "Save episode" at bounding box center [671, 319] width 789 height 29
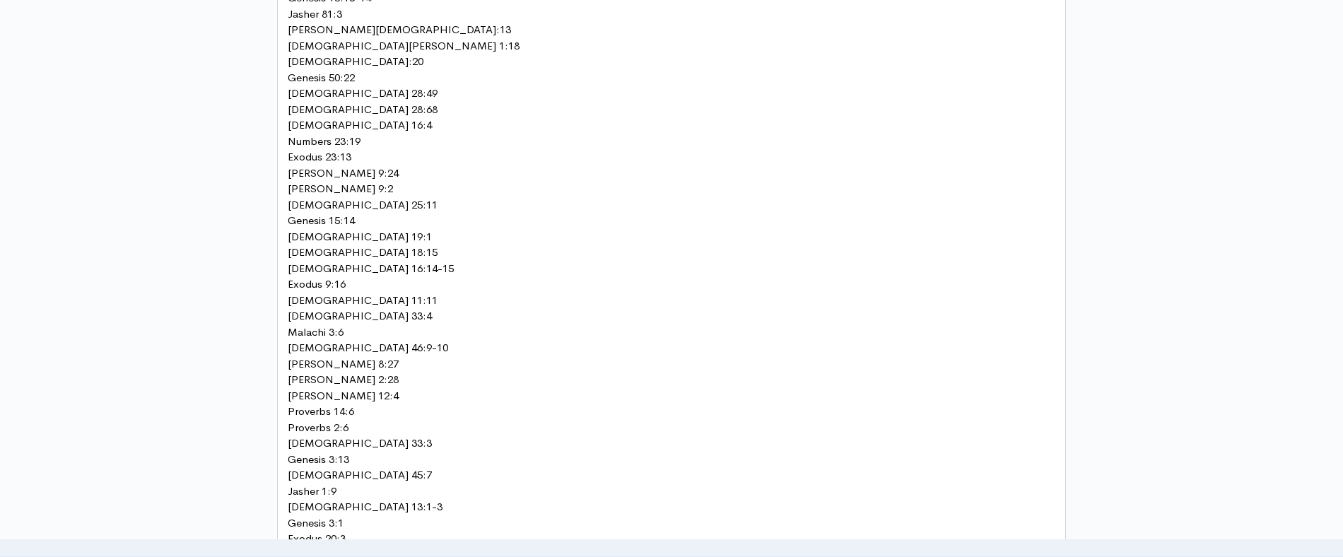
scroll to position [1277, 0]
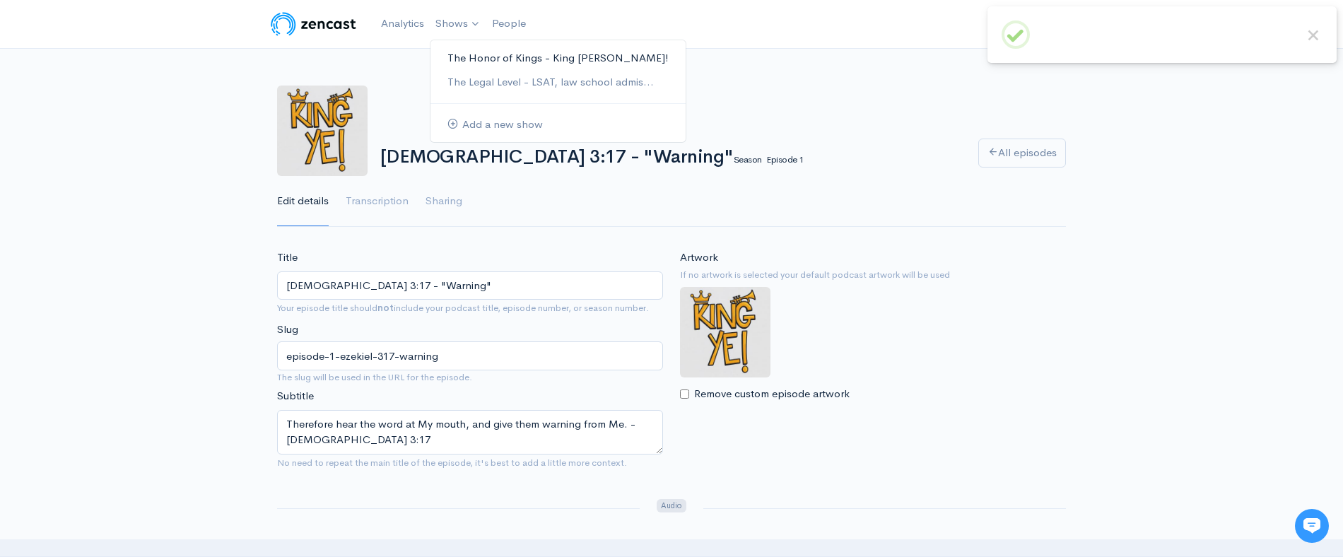
click at [467, 49] on link "The Honor of Kings - King [PERSON_NAME]!" at bounding box center [558, 58] width 255 height 25
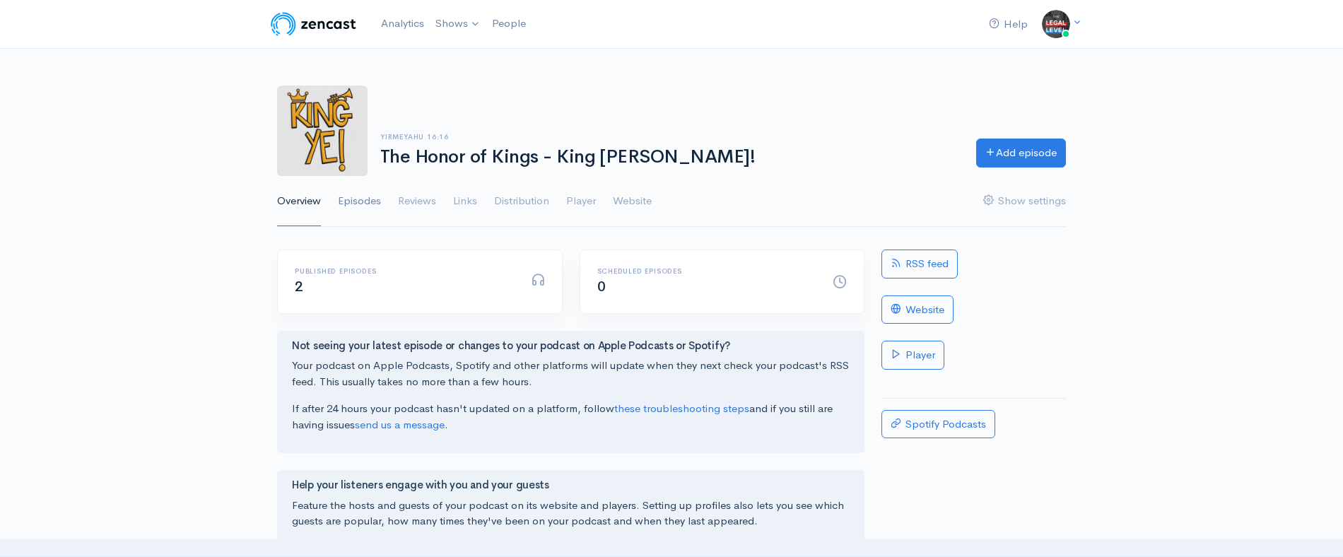
click at [379, 204] on link "Episodes" at bounding box center [359, 201] width 43 height 51
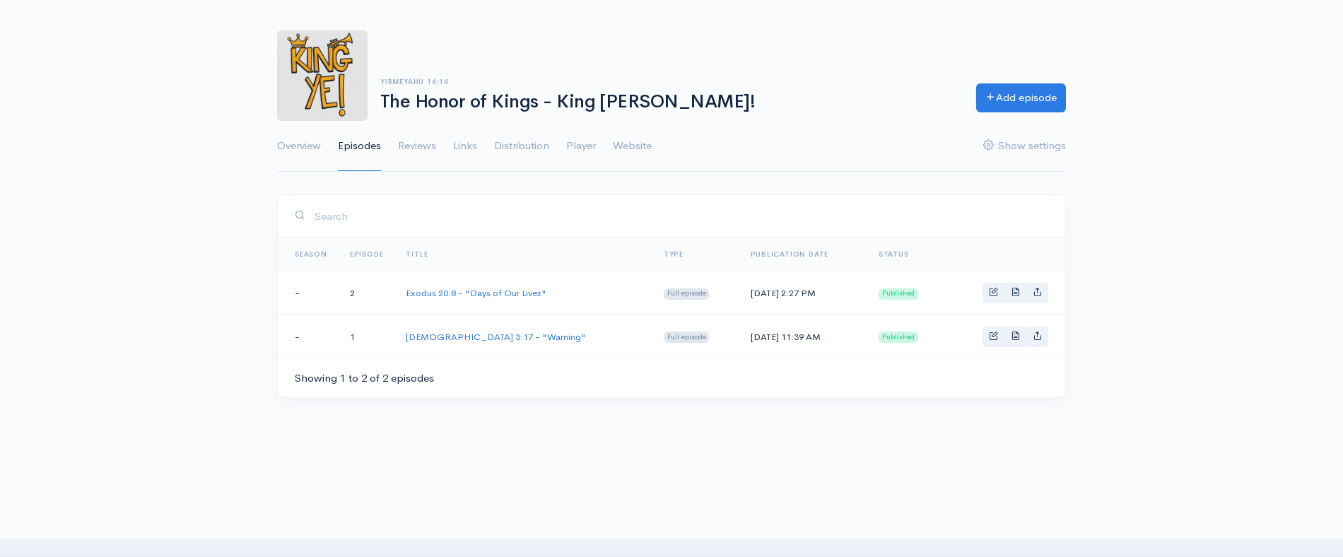
scroll to position [54, 0]
click at [991, 297] on link "Basic example" at bounding box center [994, 294] width 22 height 21
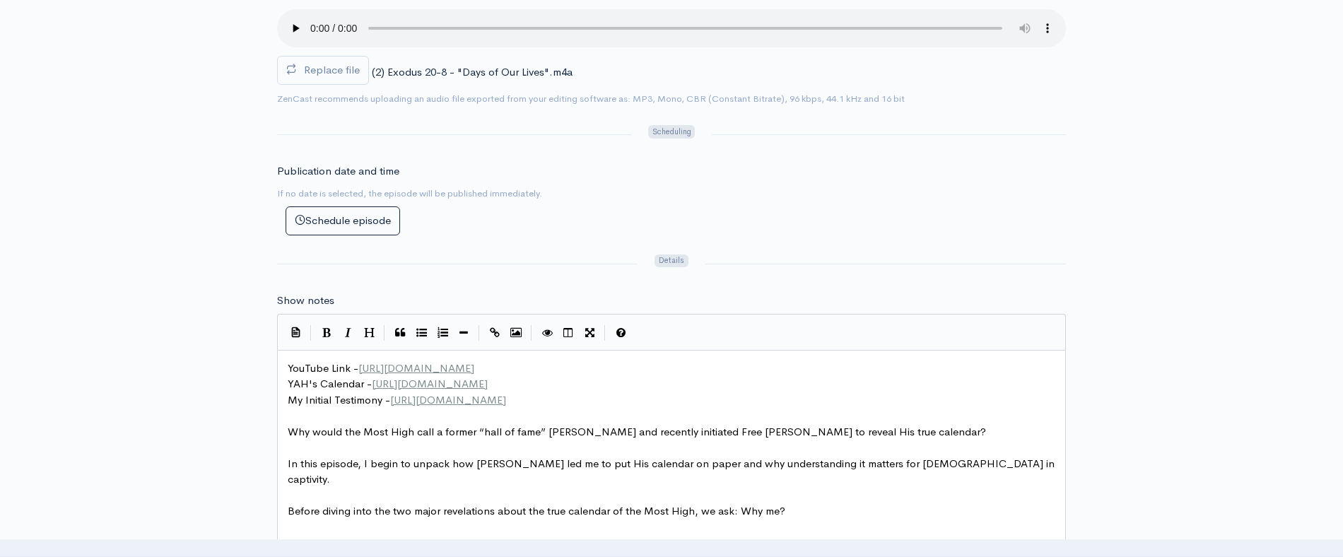
scroll to position [5, 0]
type textarea "YouTube Link - [URL][DOMAIN_NAME] YAH's Calendar - [URL][DOMAIN_NAME]"
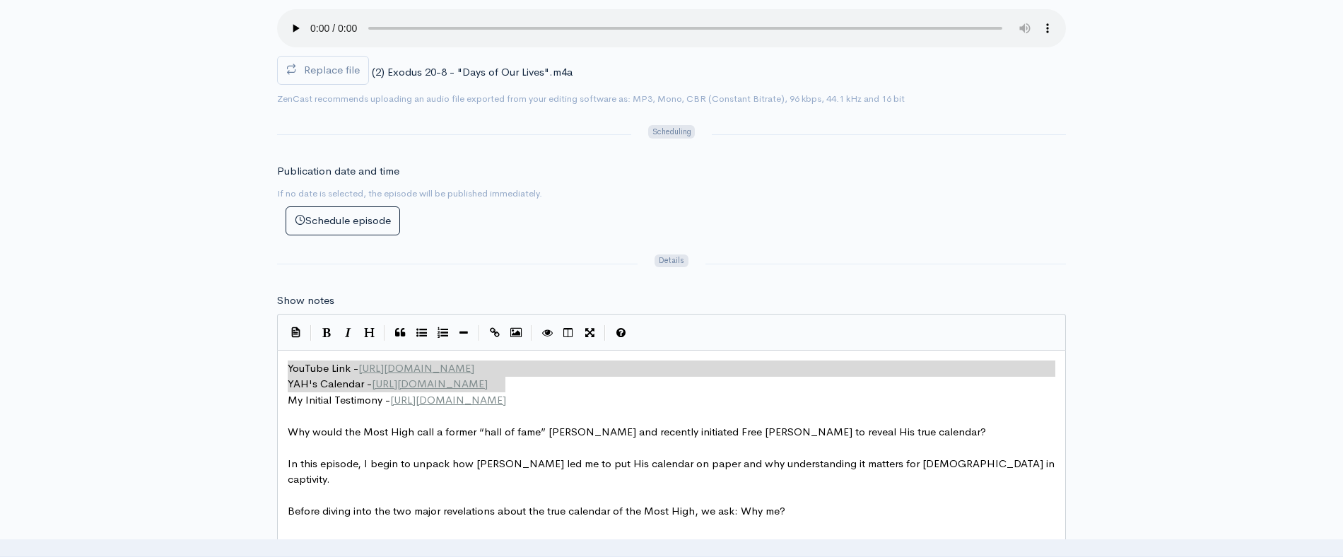
drag, startPoint x: 517, startPoint y: 384, endPoint x: 244, endPoint y: 355, distance: 274.5
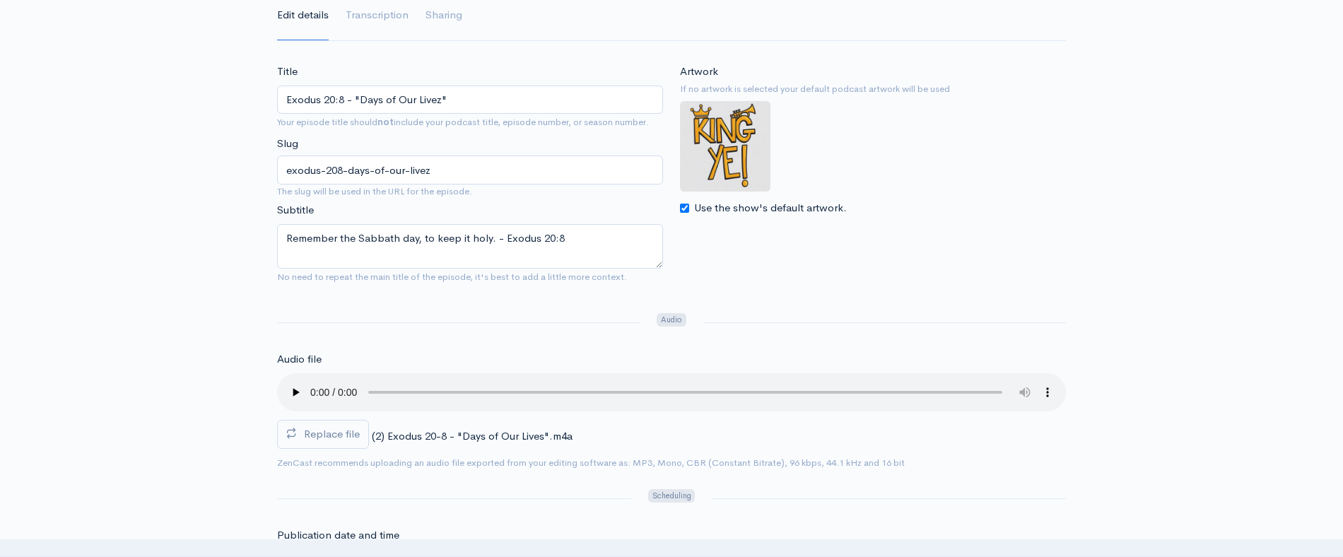
scroll to position [0, 0]
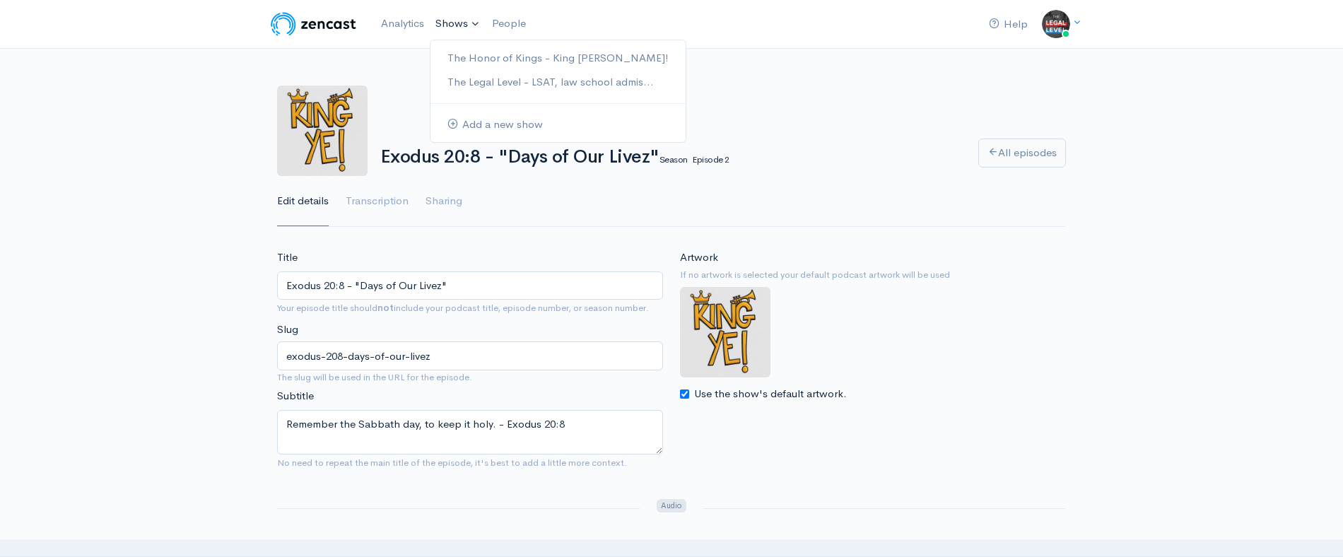
click at [447, 23] on link "Shows" at bounding box center [458, 23] width 57 height 31
click at [480, 60] on link "The Honor of Kings - King [PERSON_NAME]!" at bounding box center [558, 58] width 255 height 25
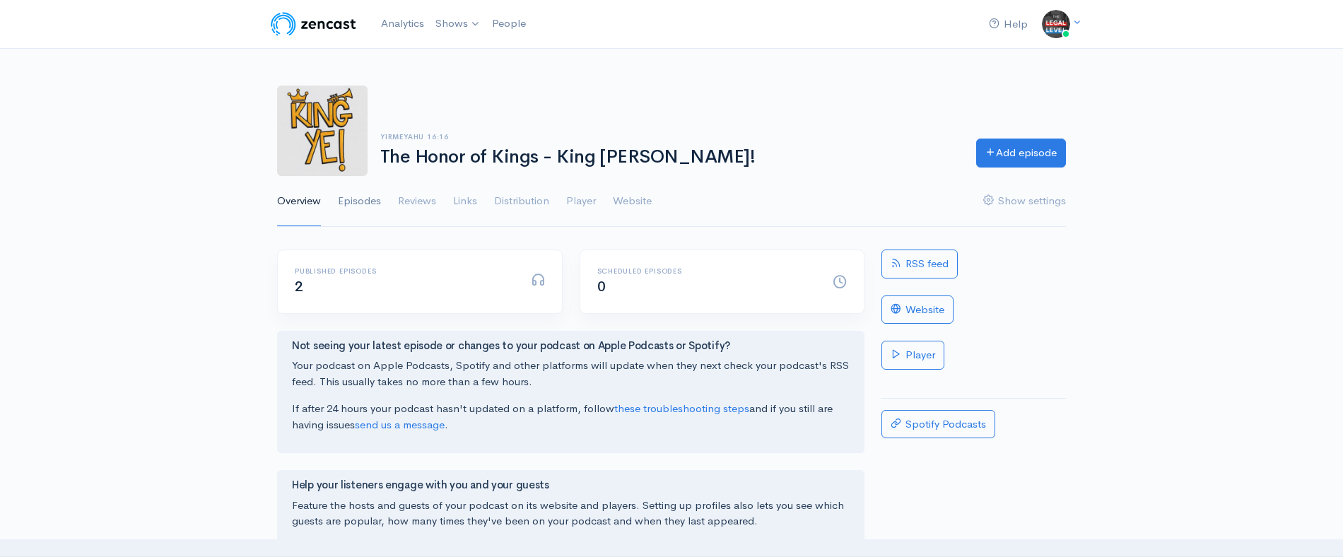
click at [344, 202] on link "Episodes" at bounding box center [359, 201] width 43 height 51
